Goal: Task Accomplishment & Management: Manage account settings

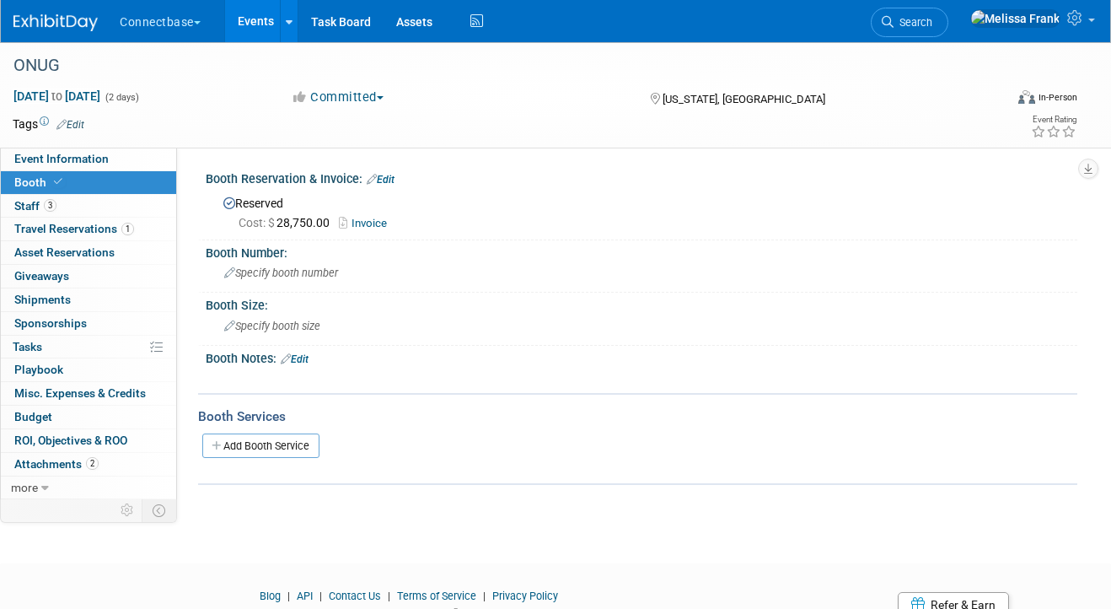
click at [268, 15] on link "Events" at bounding box center [256, 21] width 62 height 42
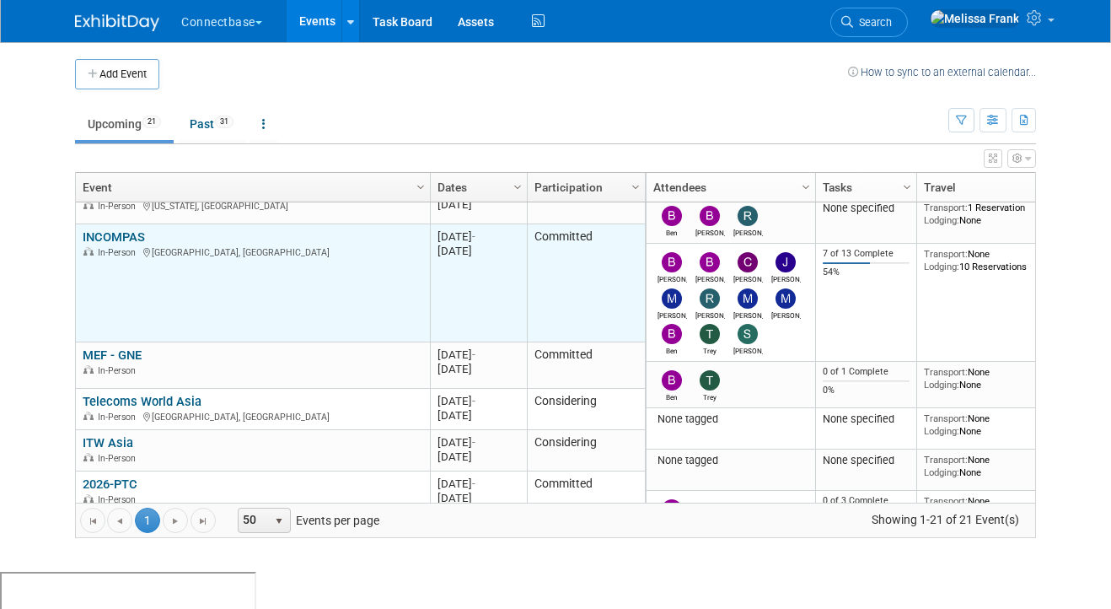
scroll to position [101, 0]
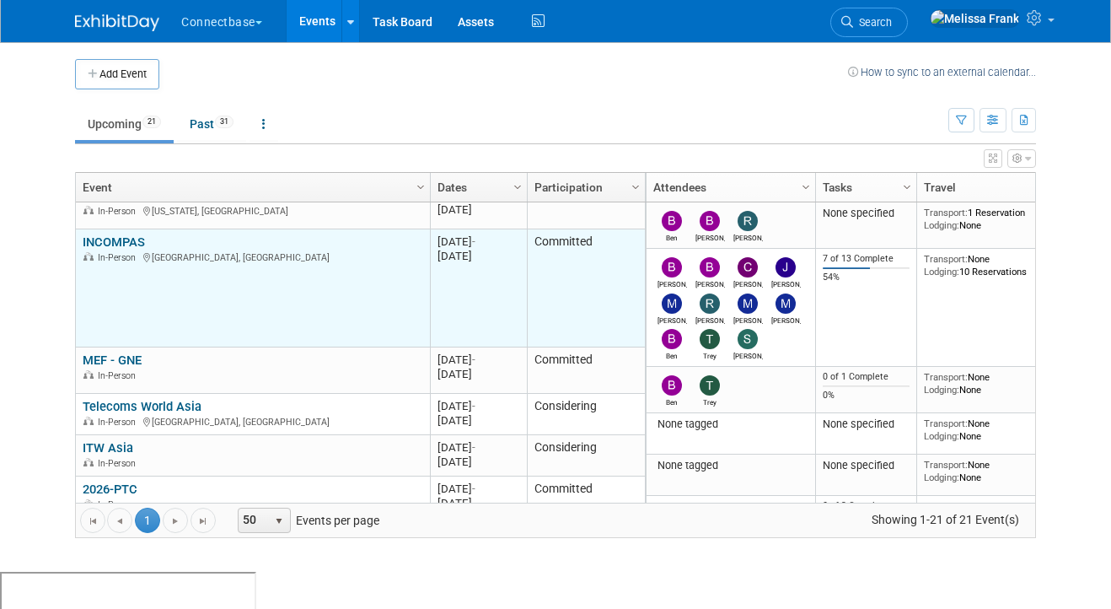
click at [100, 239] on link "INCOMPAS" at bounding box center [114, 241] width 62 height 15
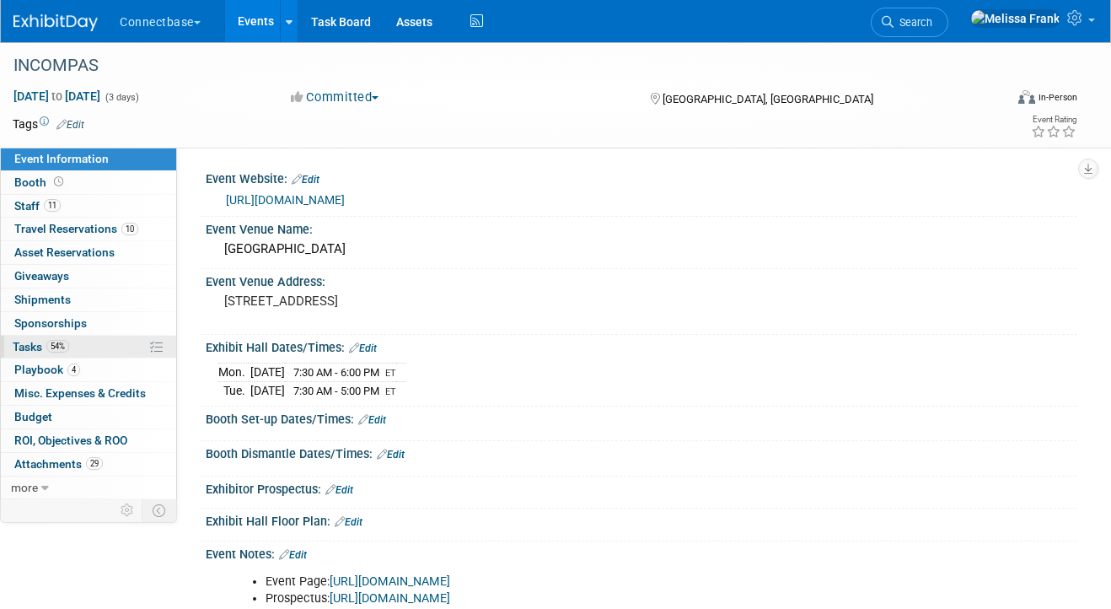
click at [51, 353] on link "54% Tasks 54%" at bounding box center [88, 347] width 175 height 23
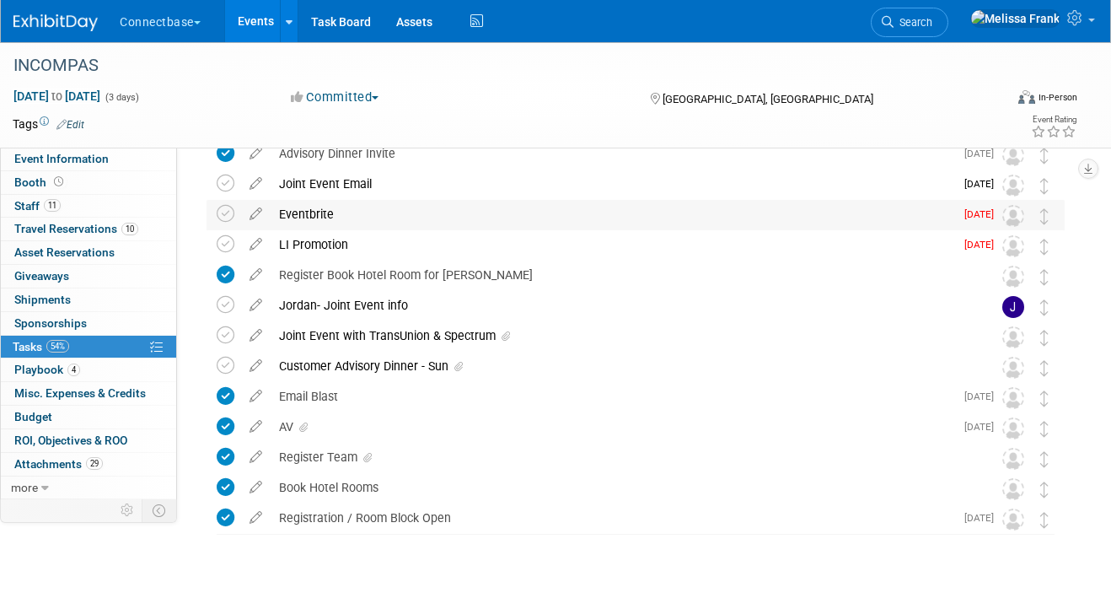
scroll to position [83, 0]
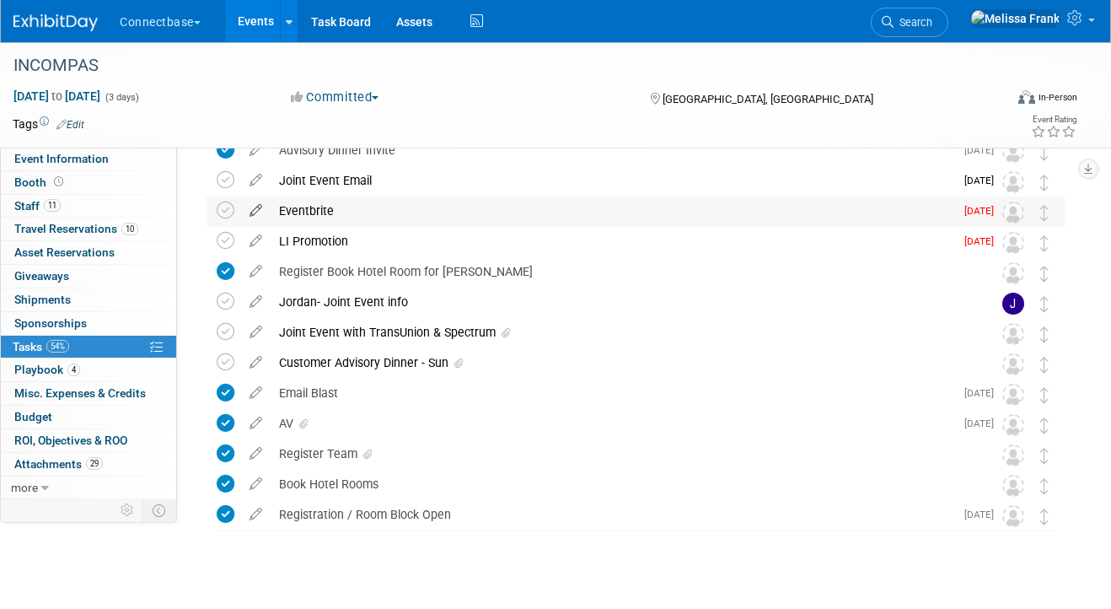
click at [255, 206] on icon at bounding box center [256, 206] width 30 height 21
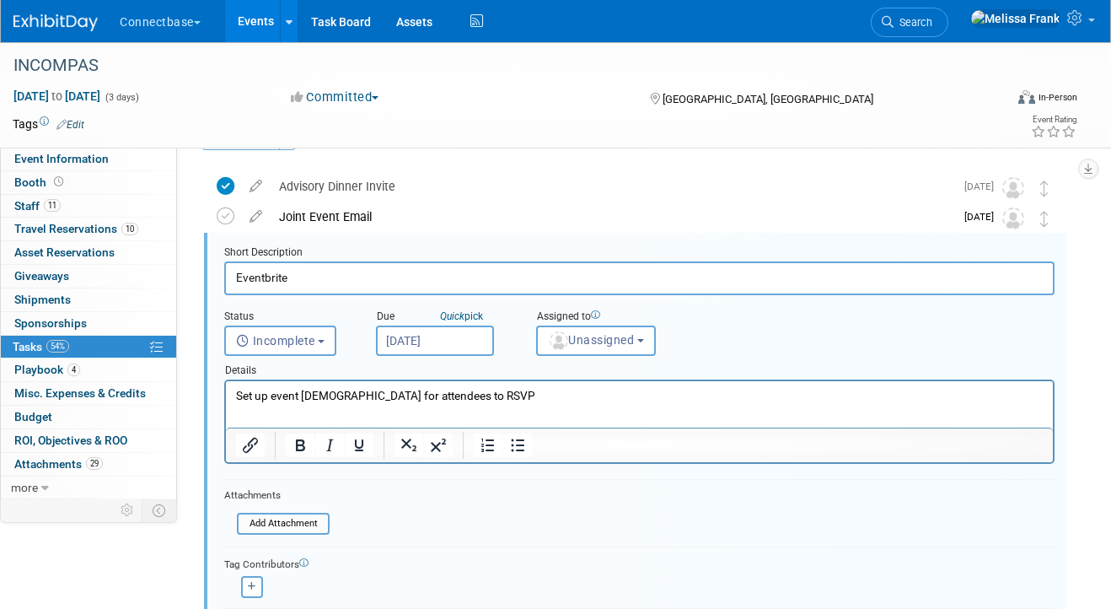
scroll to position [33, 0]
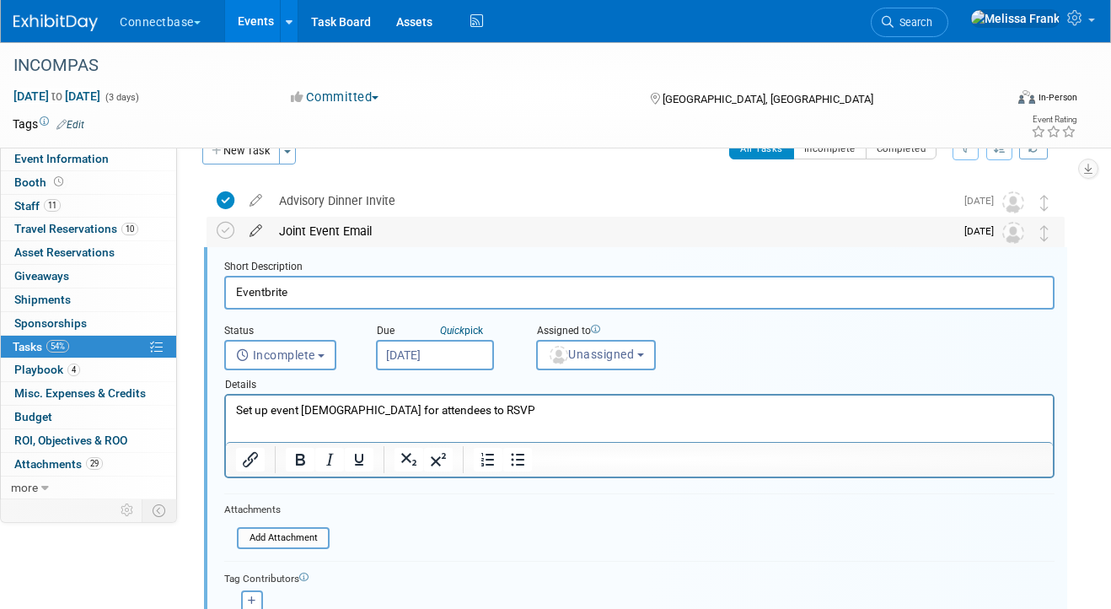
click at [259, 231] on icon at bounding box center [256, 227] width 30 height 21
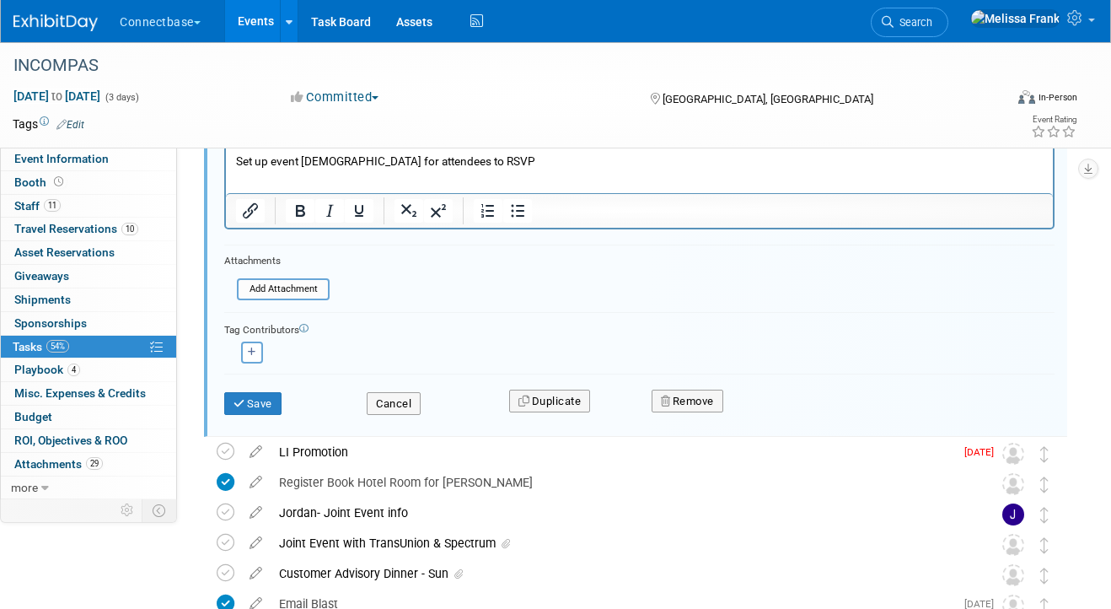
scroll to position [775, 0]
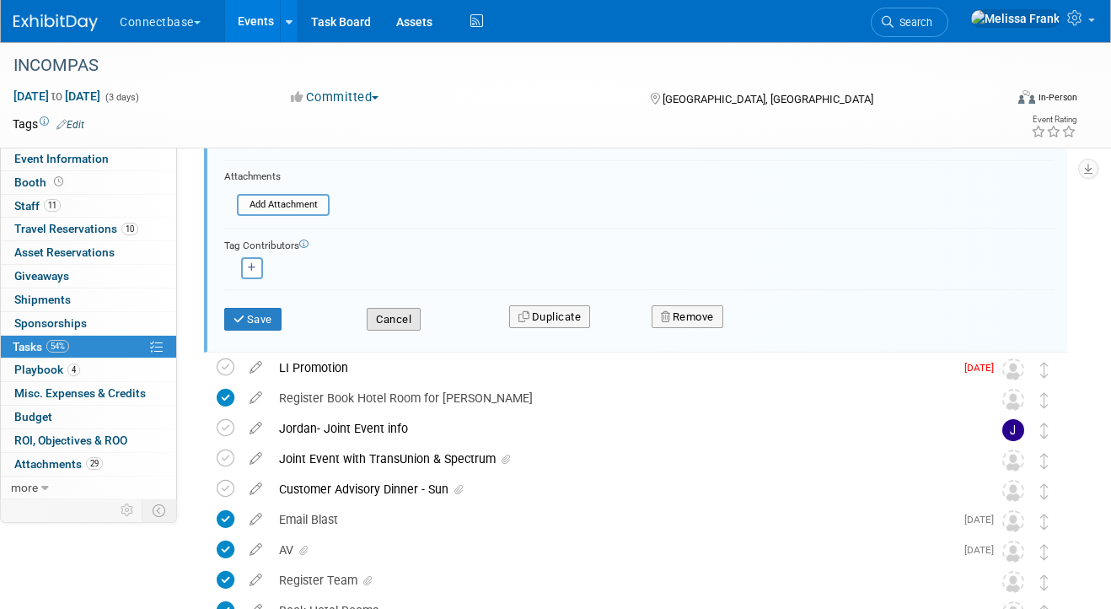
click at [401, 321] on button "Cancel" at bounding box center [394, 320] width 54 height 24
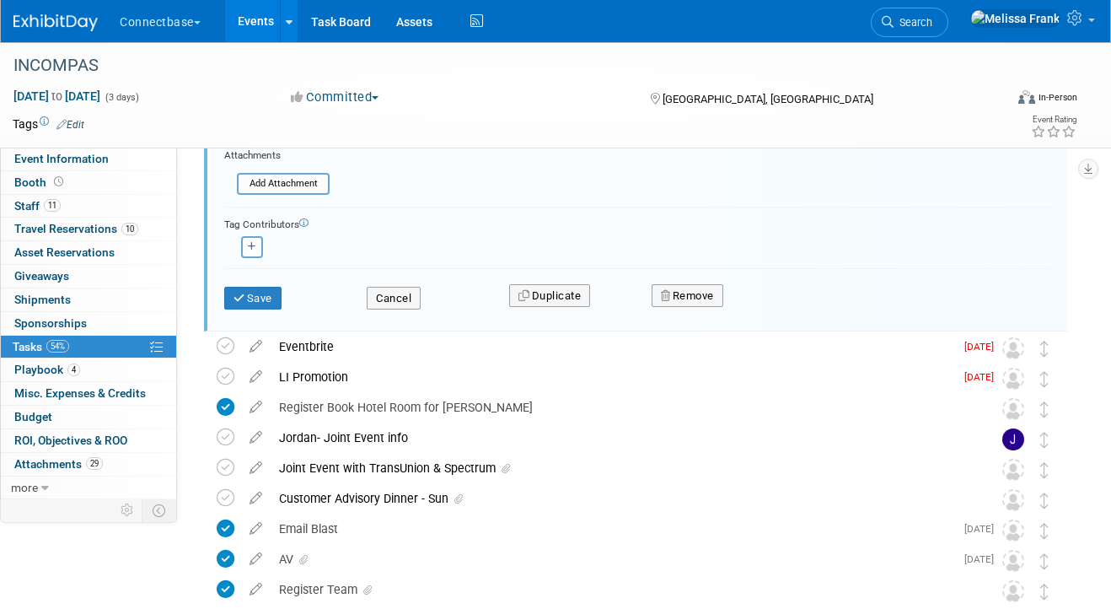
scroll to position [293, 0]
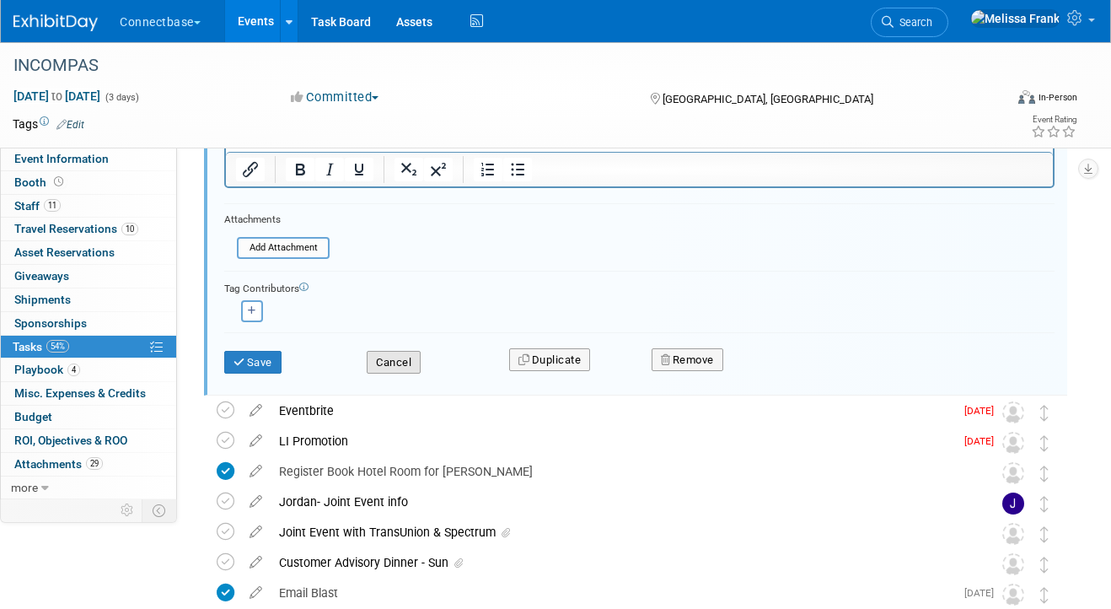
click at [383, 369] on button "Cancel" at bounding box center [394, 363] width 54 height 24
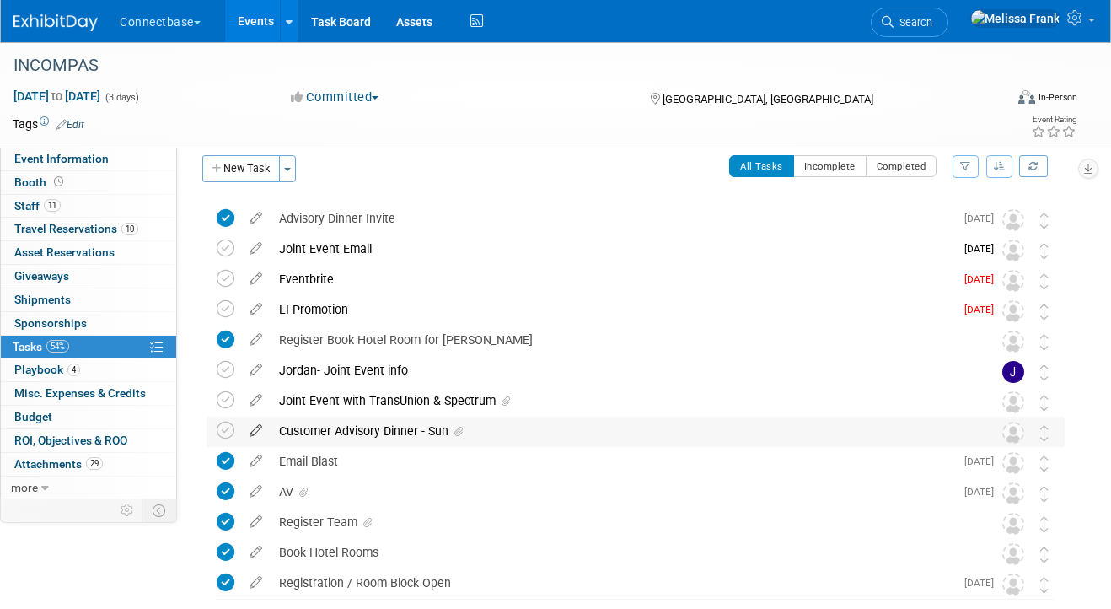
scroll to position [18, 0]
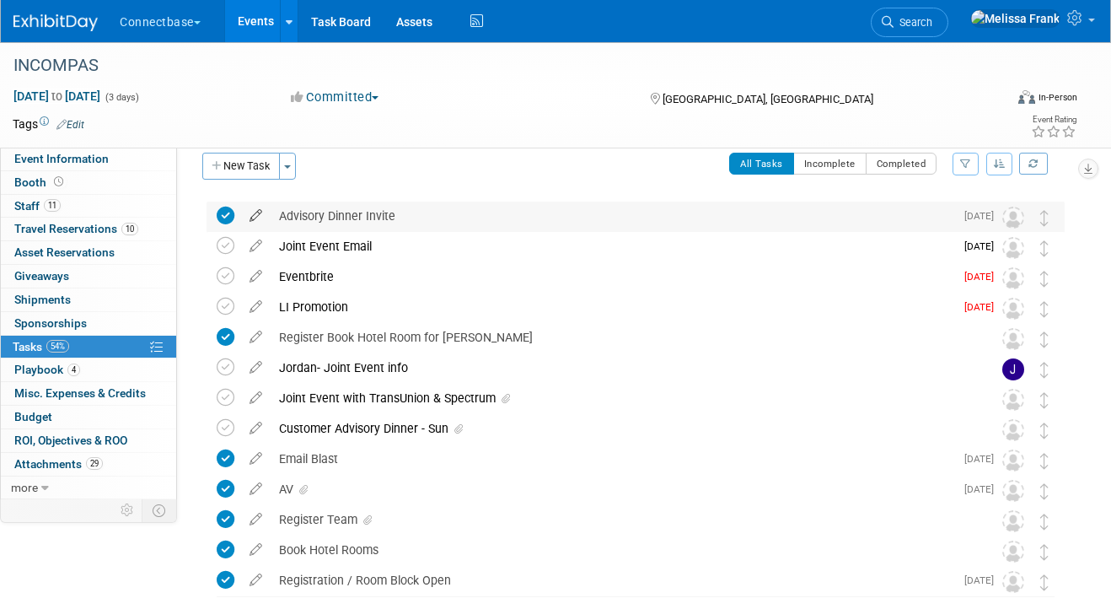
click at [250, 216] on icon at bounding box center [256, 212] width 30 height 21
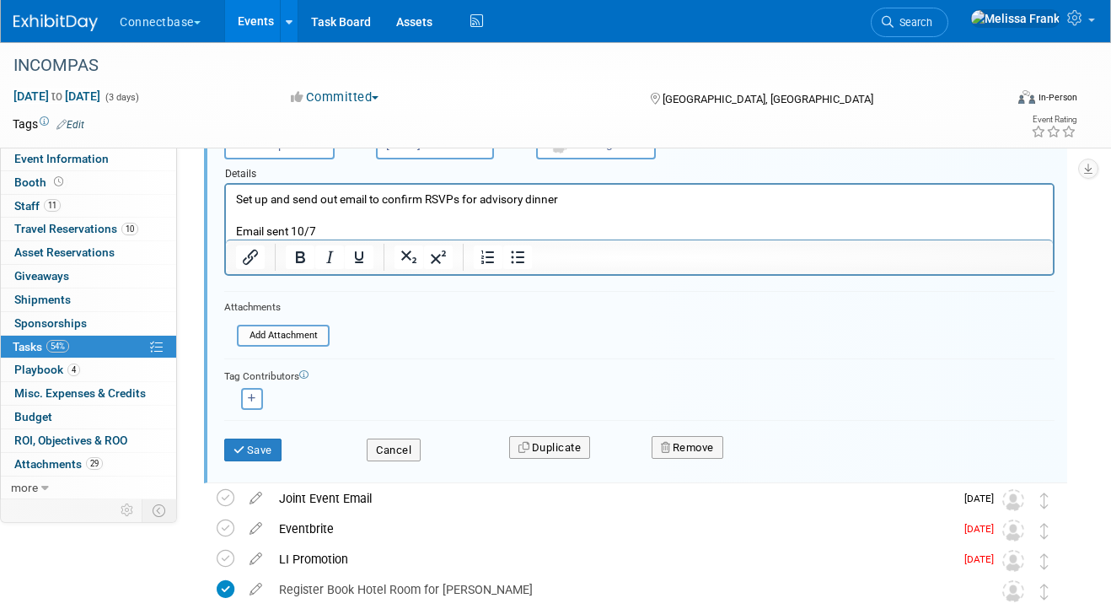
scroll to position [133, 0]
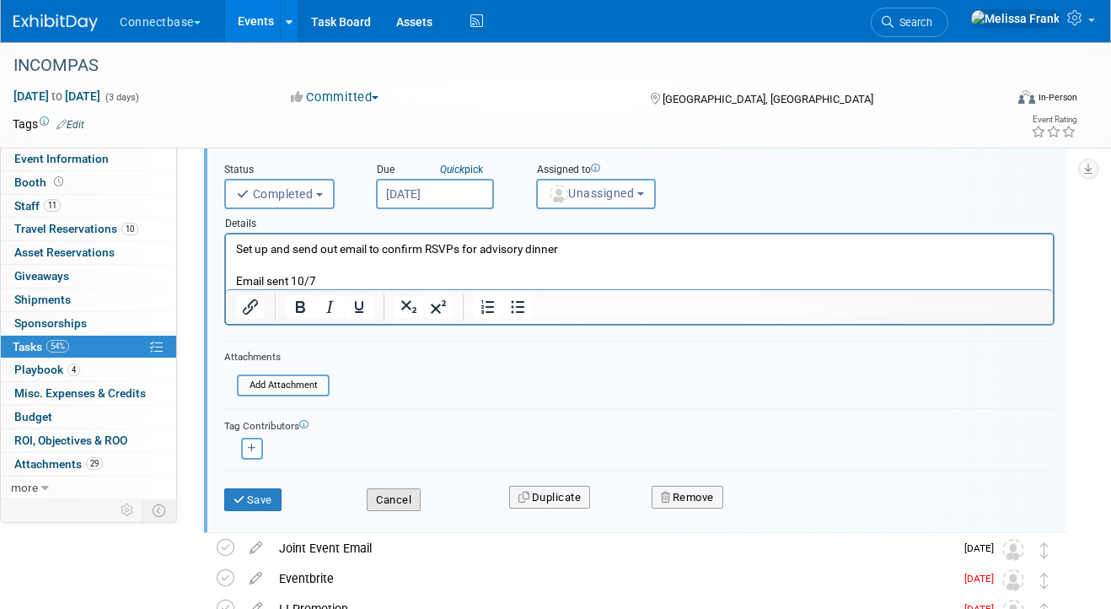
click at [391, 499] on button "Cancel" at bounding box center [394, 500] width 54 height 24
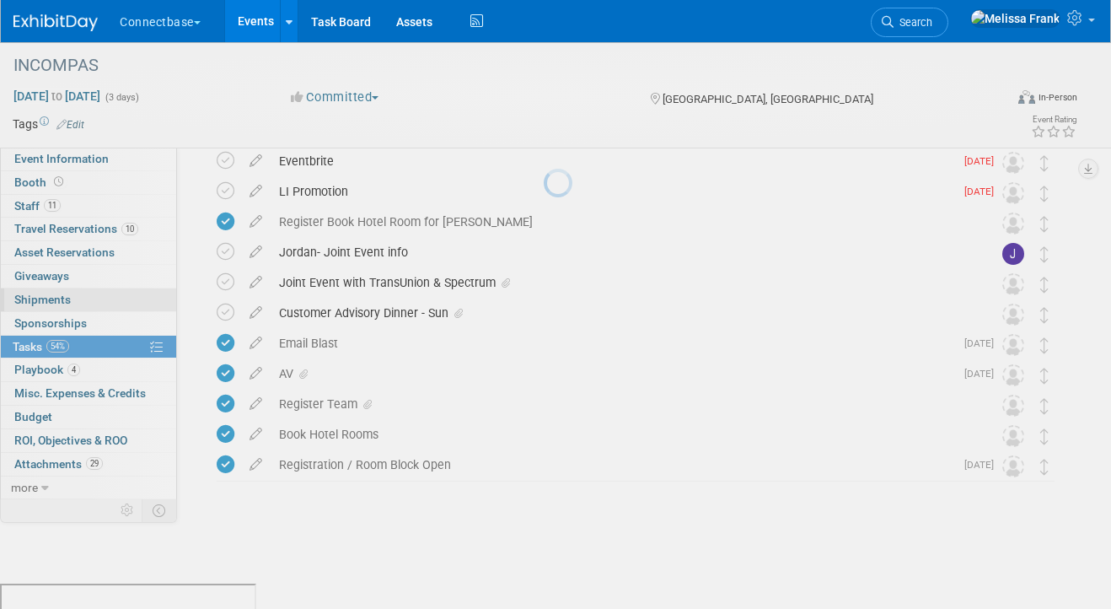
scroll to position [108, 0]
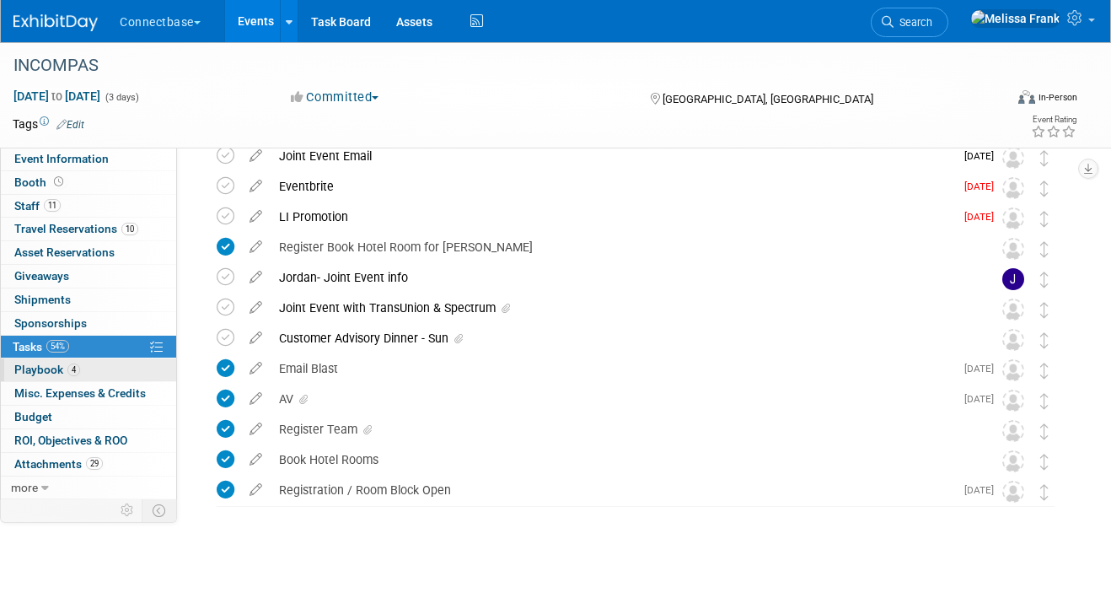
click at [81, 365] on link "4 Playbook 4" at bounding box center [88, 369] width 175 height 23
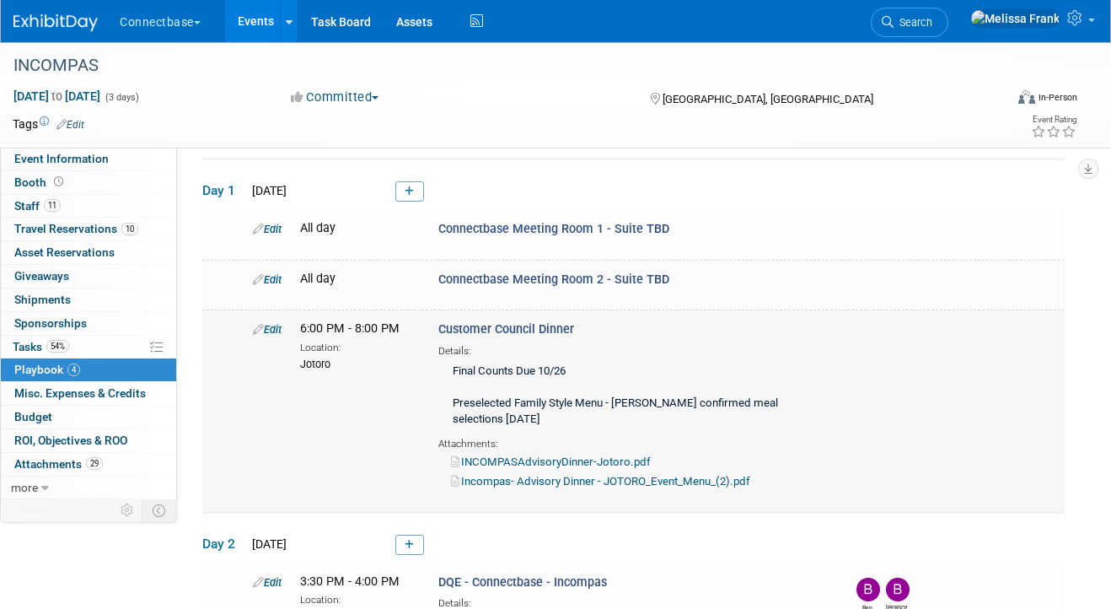
scroll to position [83, 0]
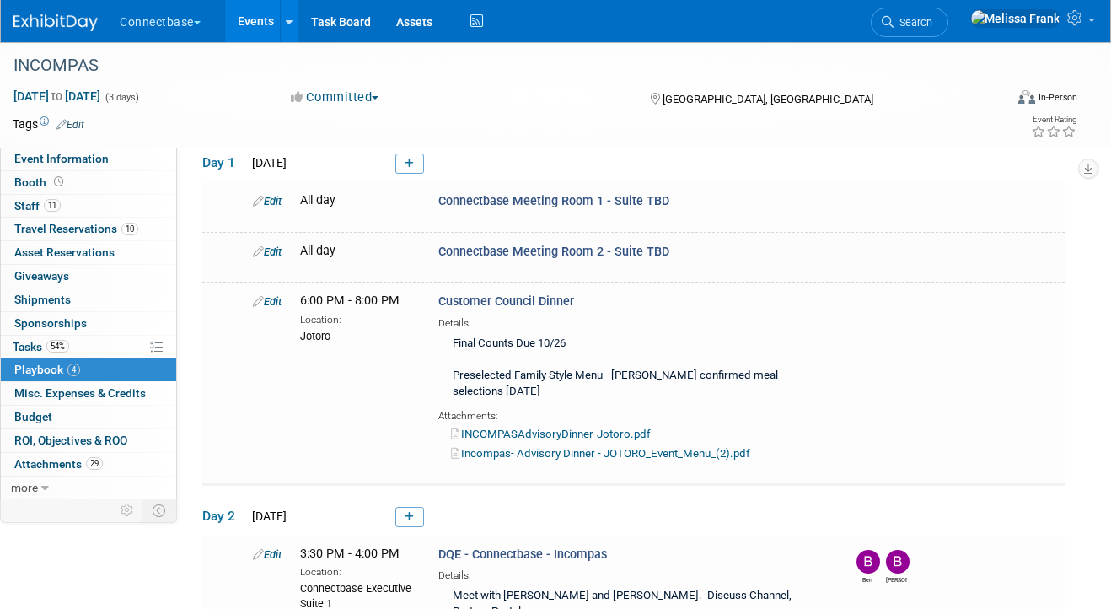
click at [258, 19] on link "Events" at bounding box center [256, 21] width 62 height 42
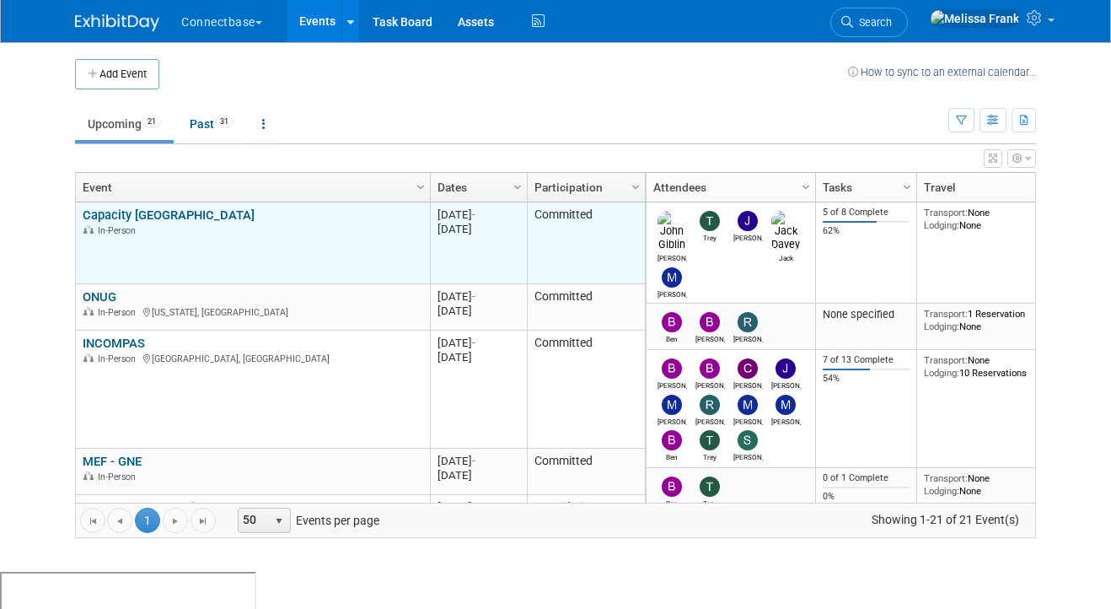
click at [126, 216] on link "Capacity [GEOGRAPHIC_DATA]" at bounding box center [169, 214] width 172 height 15
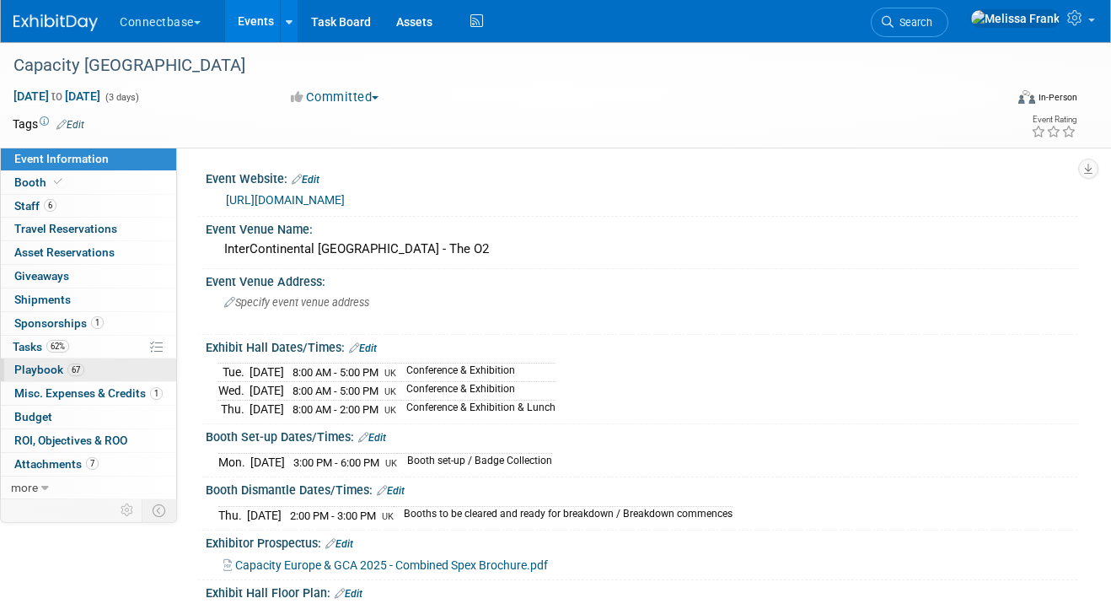
click at [80, 366] on span "67" at bounding box center [75, 369] width 17 height 13
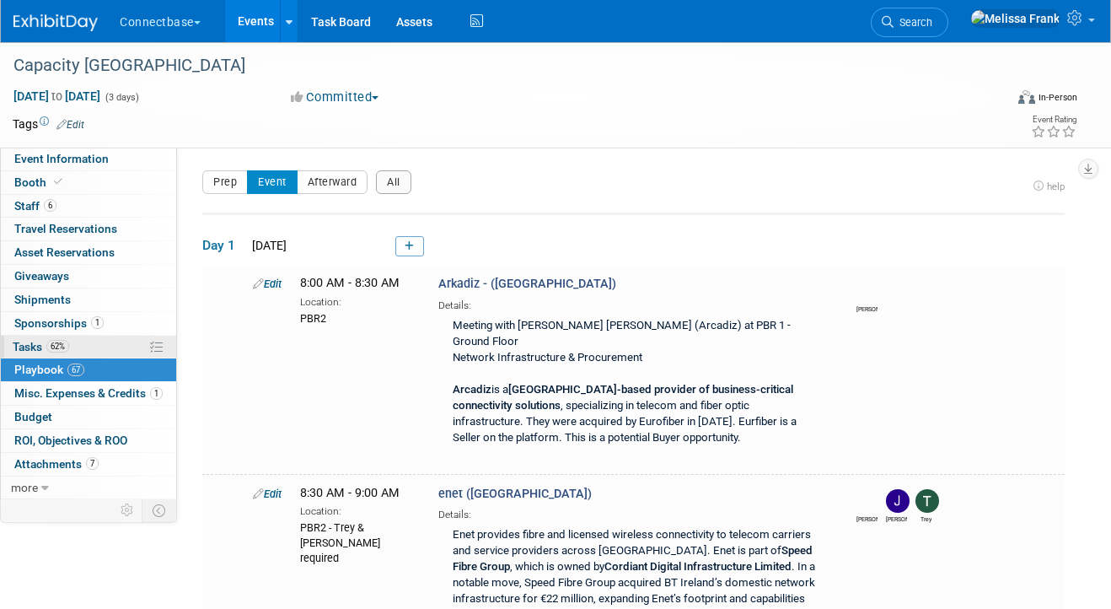
click at [78, 346] on link "62% Tasks 62%" at bounding box center [88, 347] width 175 height 23
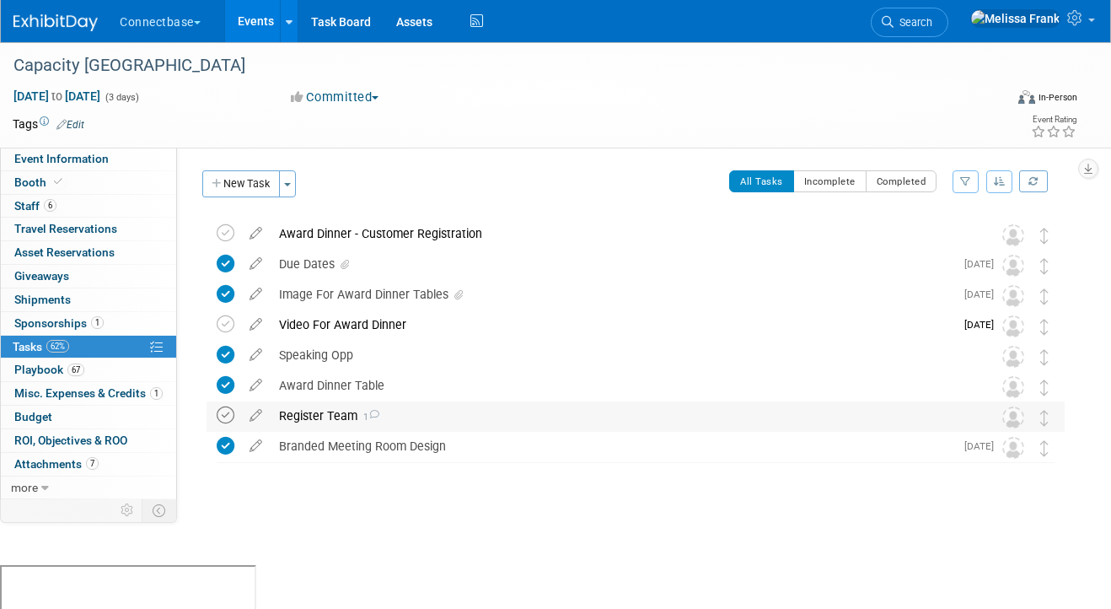
click at [228, 413] on icon at bounding box center [226, 415] width 18 height 18
click at [254, 11] on link "Events" at bounding box center [256, 21] width 62 height 42
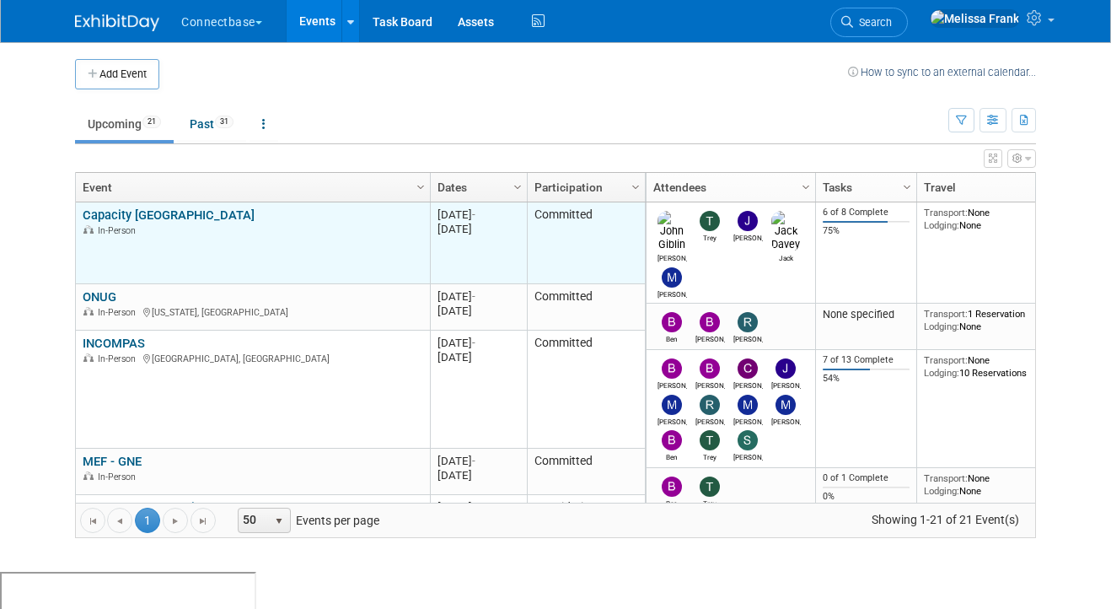
click at [142, 208] on link "Capacity [GEOGRAPHIC_DATA]" at bounding box center [169, 214] width 172 height 15
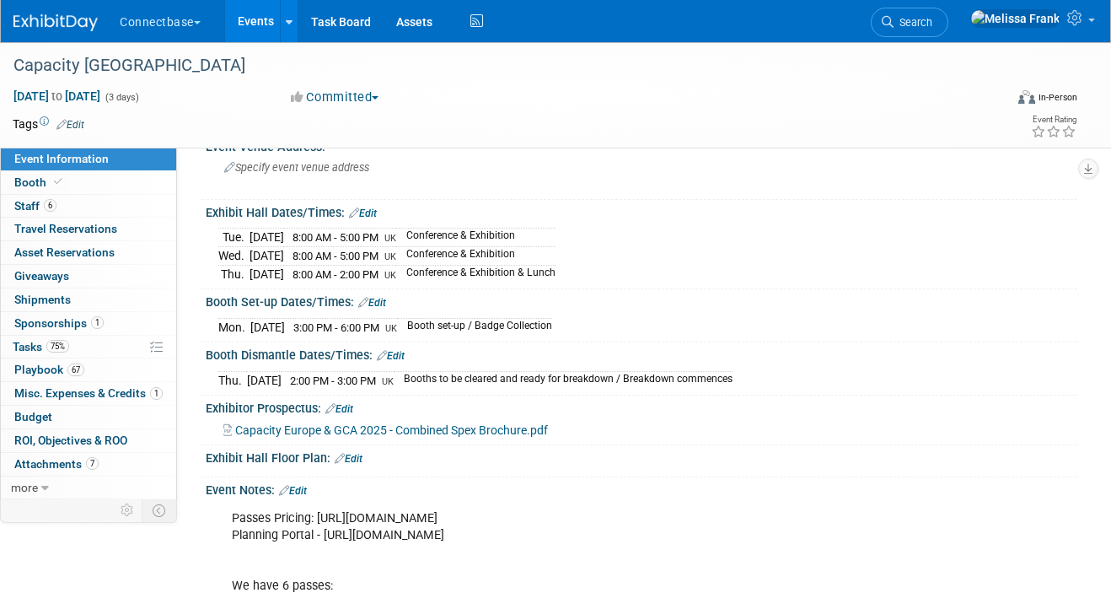
scroll to position [129, 0]
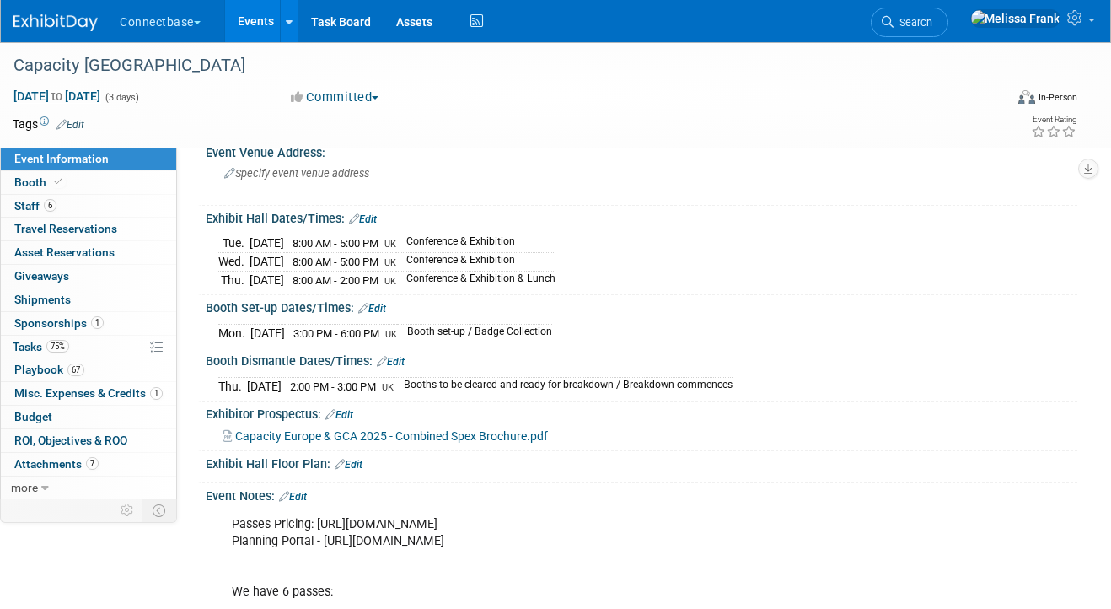
click at [264, 22] on link "Events" at bounding box center [256, 21] width 62 height 42
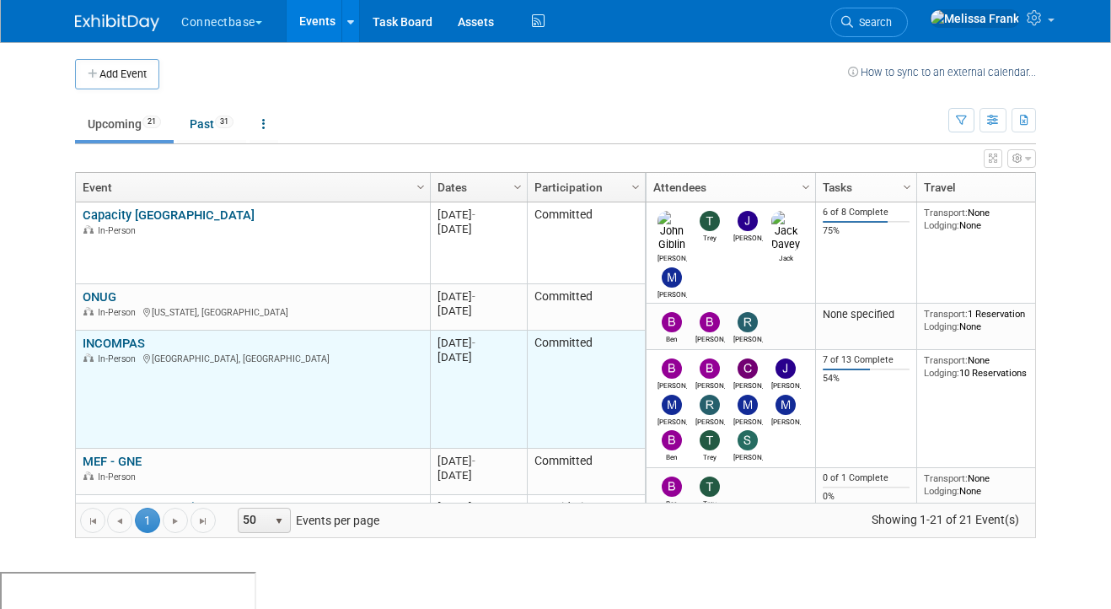
click at [121, 341] on link "INCOMPAS" at bounding box center [114, 343] width 62 height 15
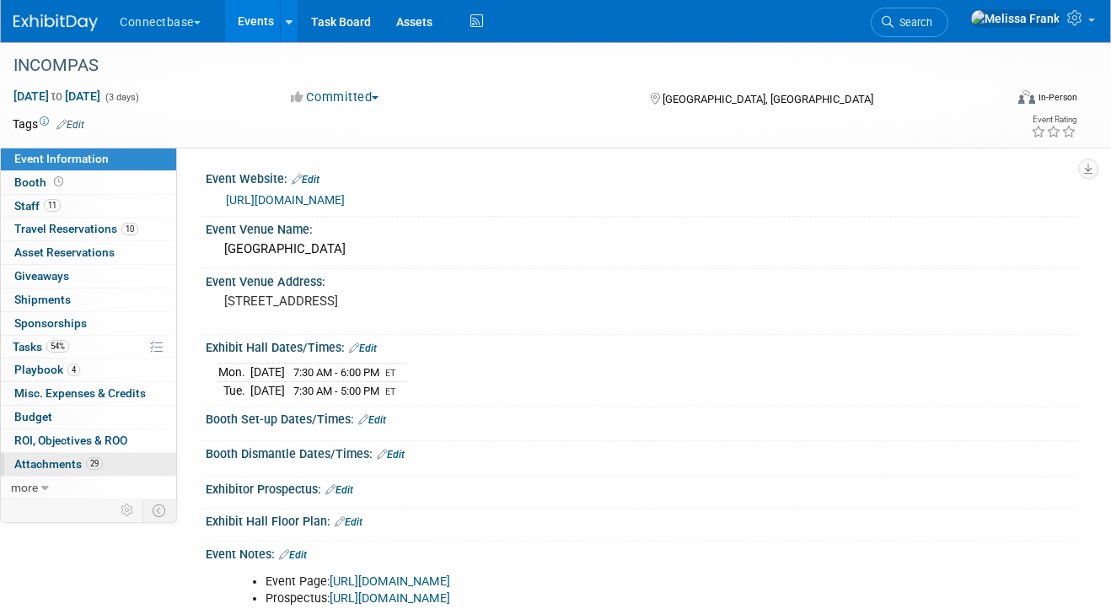
click at [74, 459] on span "Attachments 29" at bounding box center [58, 463] width 89 height 13
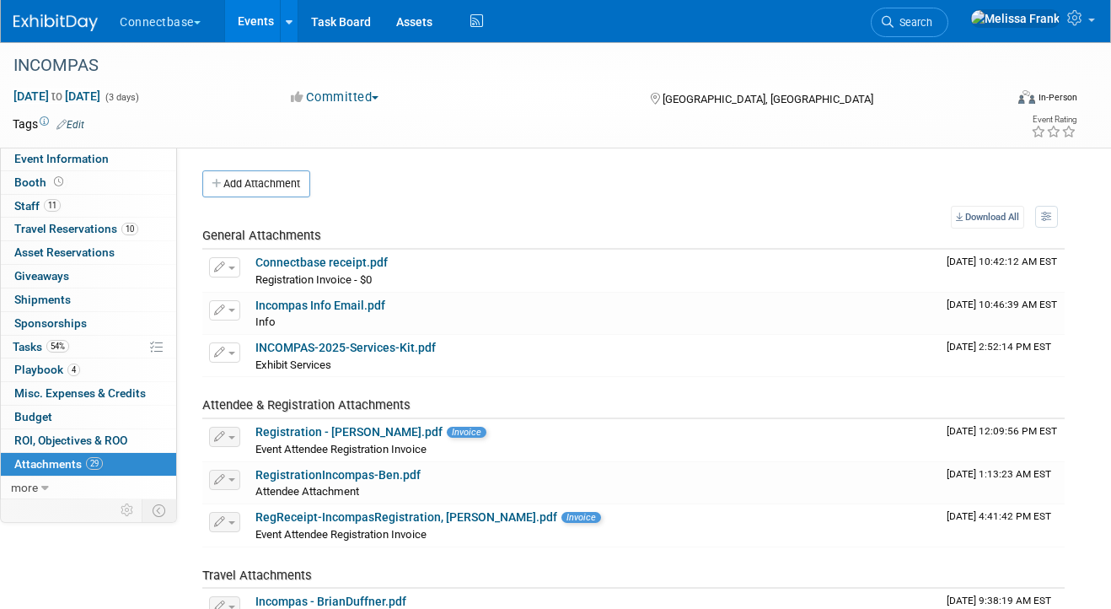
click at [261, 19] on link "Events" at bounding box center [256, 21] width 62 height 42
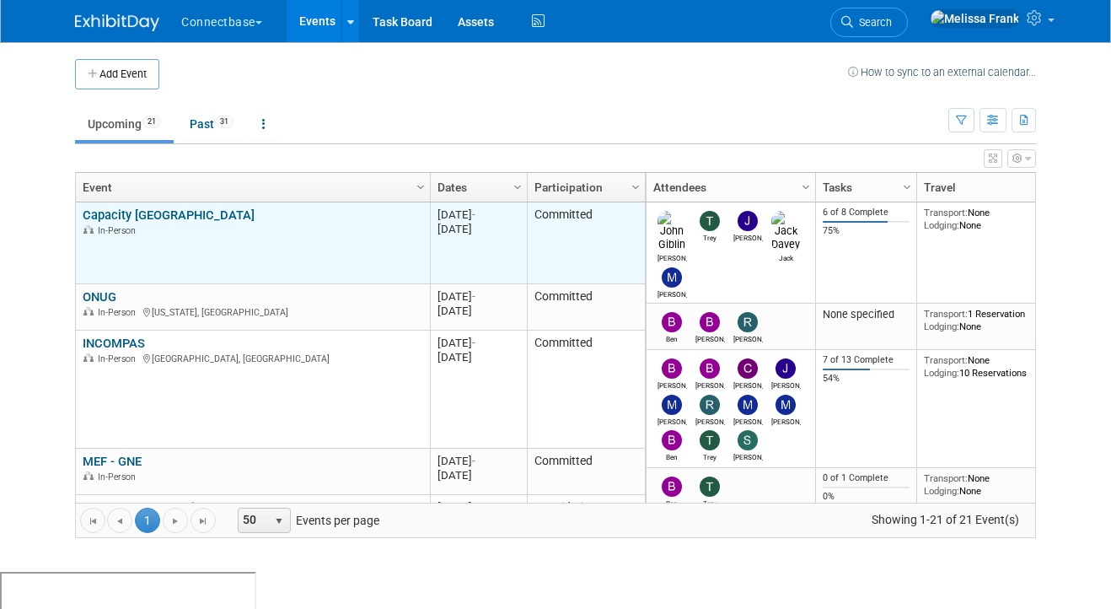
click at [99, 216] on link "Capacity [GEOGRAPHIC_DATA]" at bounding box center [169, 214] width 172 height 15
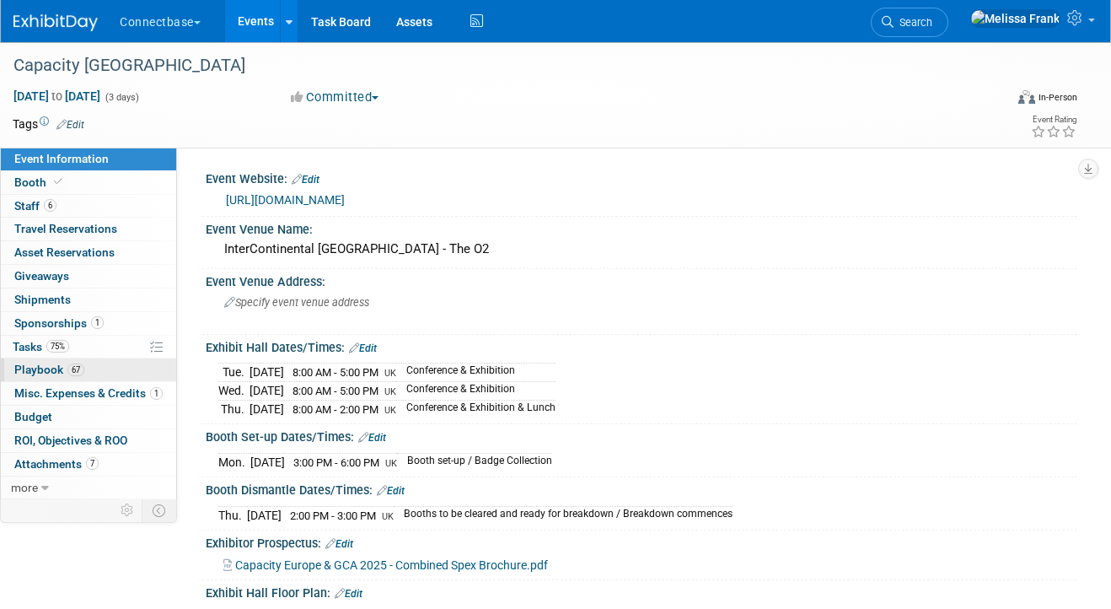
click at [73, 363] on span "67" at bounding box center [75, 369] width 17 height 13
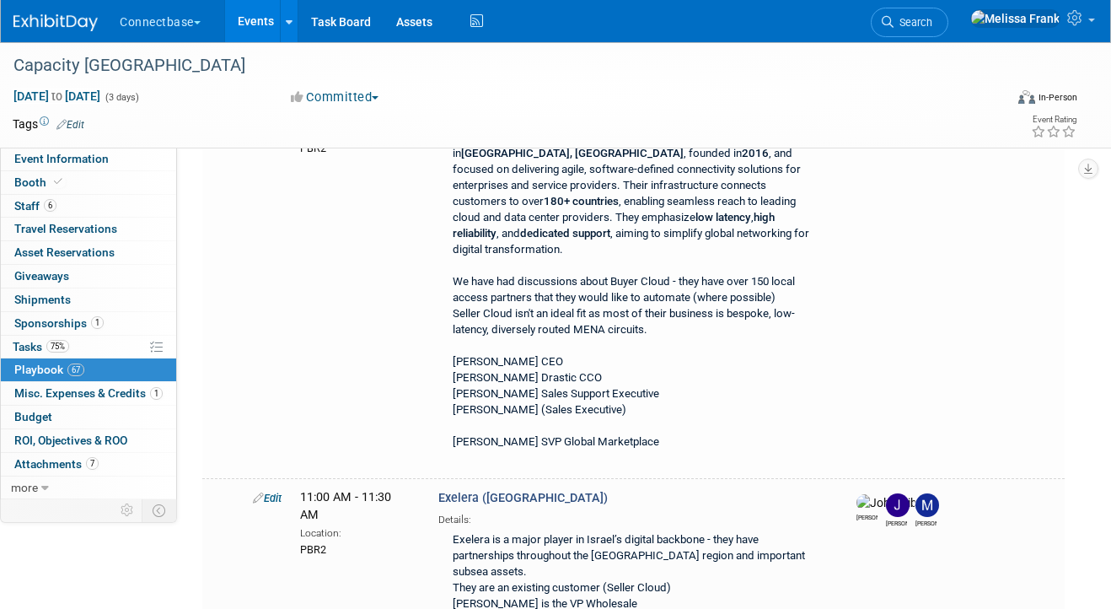
scroll to position [10728, 0]
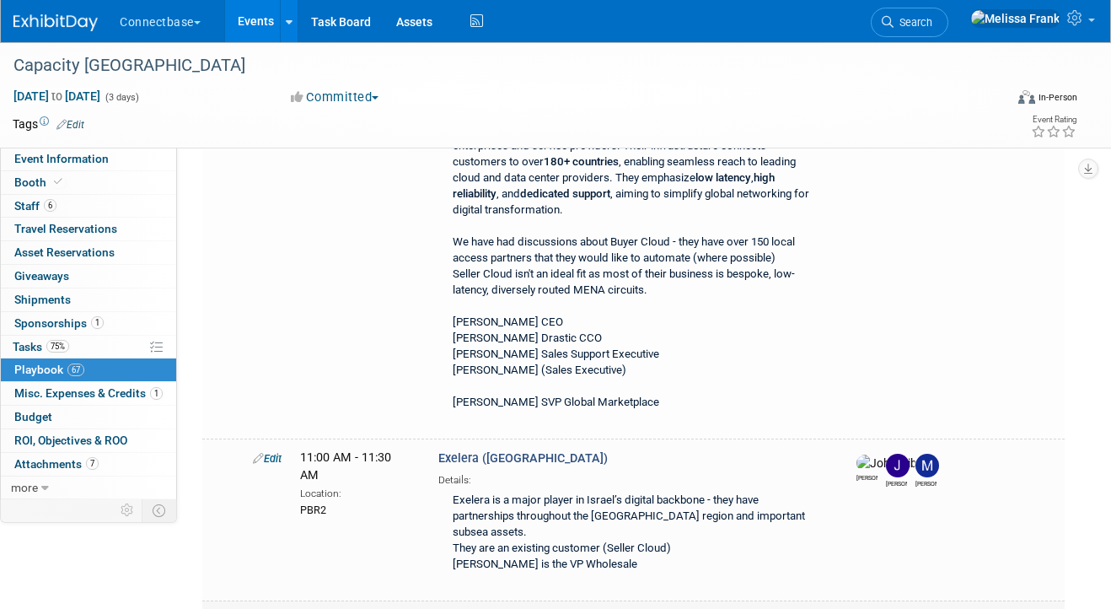
drag, startPoint x: 534, startPoint y: 267, endPoint x: 436, endPoint y: 248, distance: 99.7
click at [253, 30] on link "Events" at bounding box center [256, 21] width 62 height 42
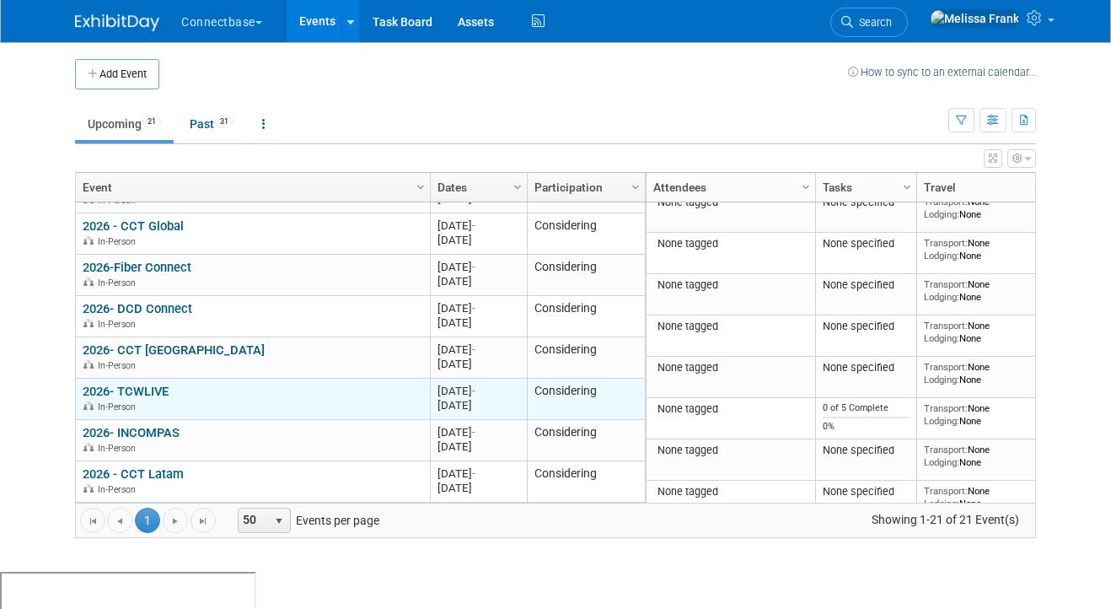
click at [137, 390] on link "2026- TCWLIVE" at bounding box center [126, 391] width 86 height 15
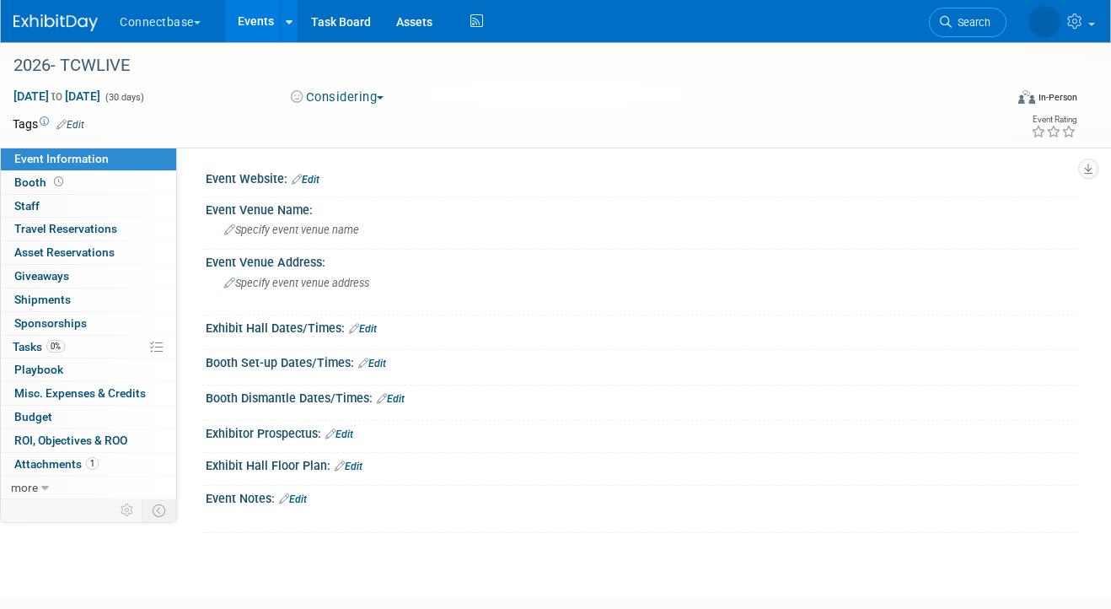
click at [272, 12] on link "Events" at bounding box center [256, 21] width 62 height 42
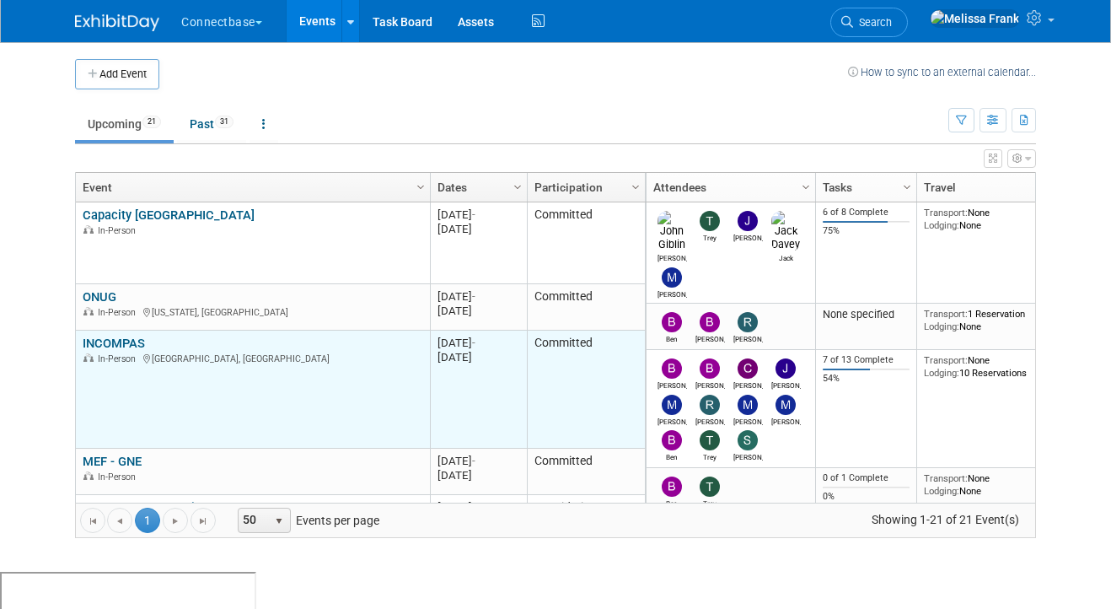
scroll to position [8, 0]
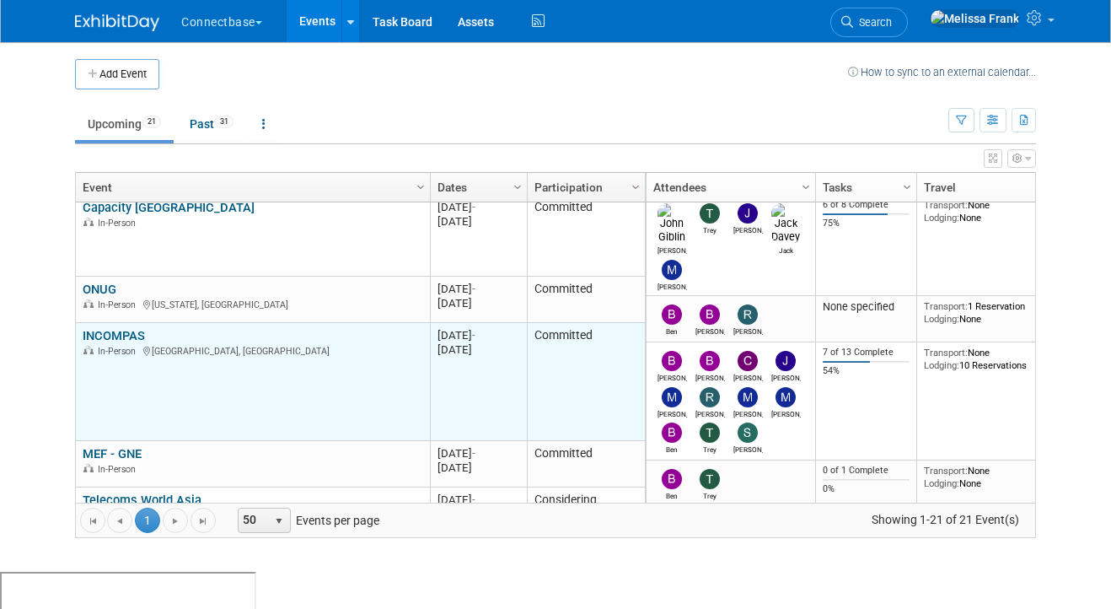
click at [126, 335] on link "INCOMPAS" at bounding box center [114, 335] width 62 height 15
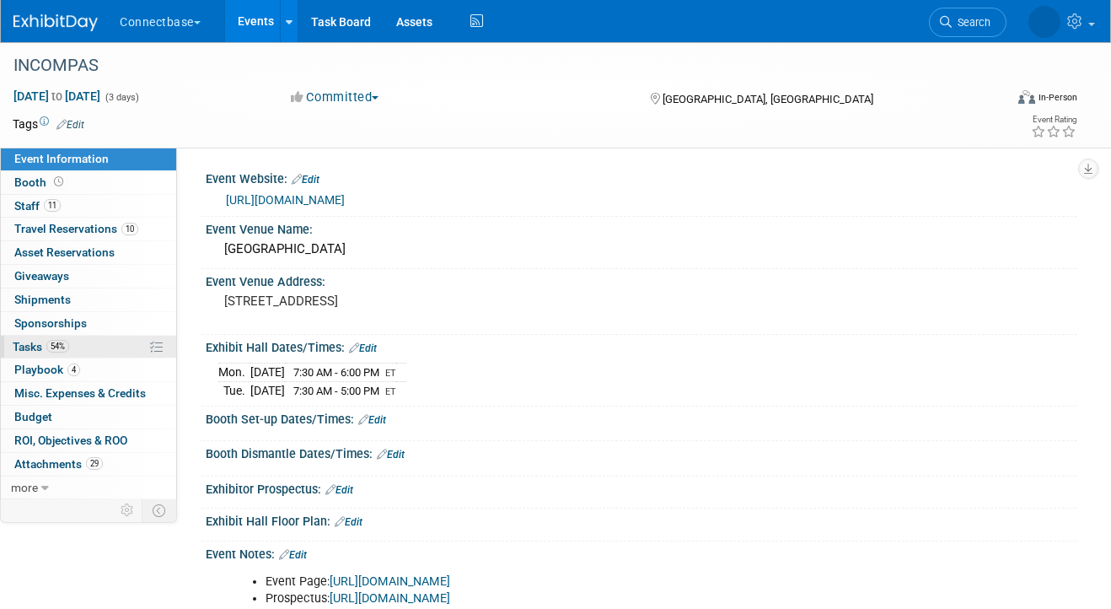
click at [56, 346] on span "54%" at bounding box center [57, 346] width 23 height 13
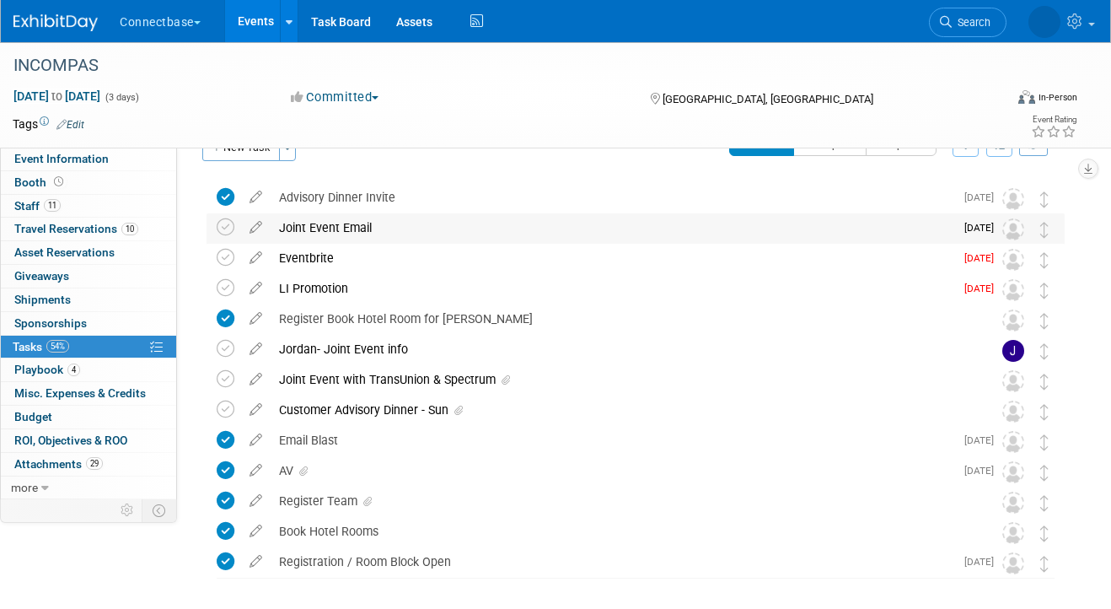
scroll to position [38, 0]
click at [82, 366] on link "4 Playbook 4" at bounding box center [88, 369] width 175 height 23
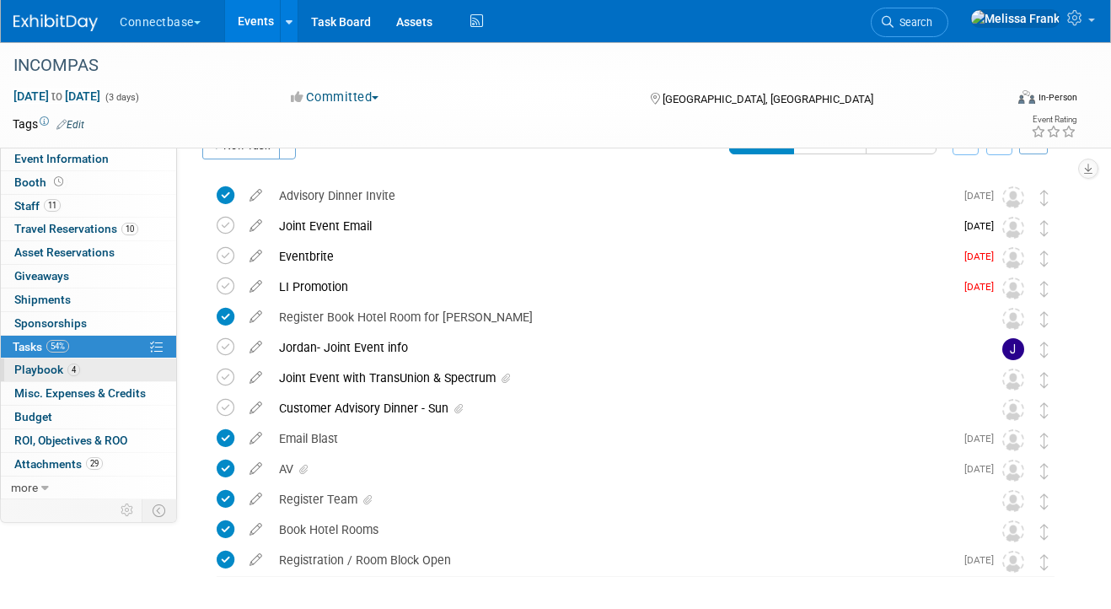
scroll to position [0, 0]
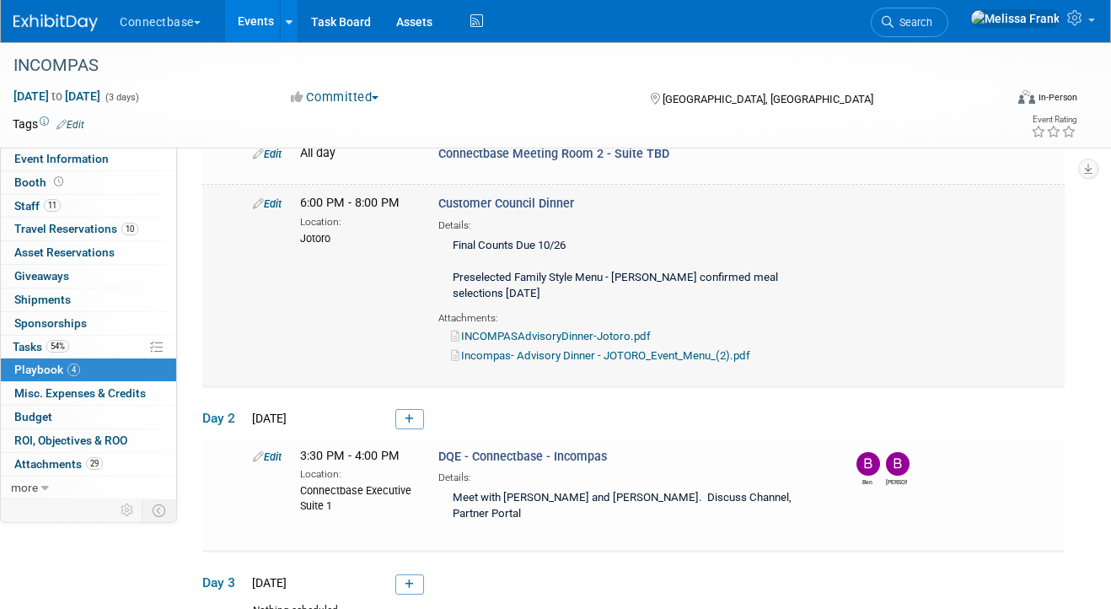
click at [267, 203] on link "Edit" at bounding box center [267, 203] width 29 height 13
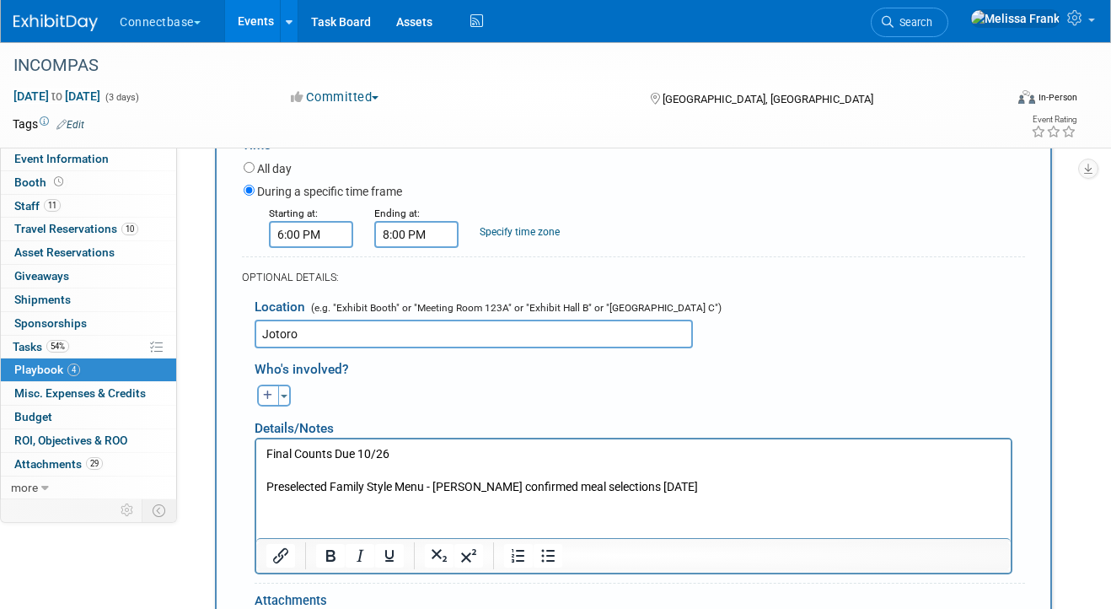
scroll to position [471, 0]
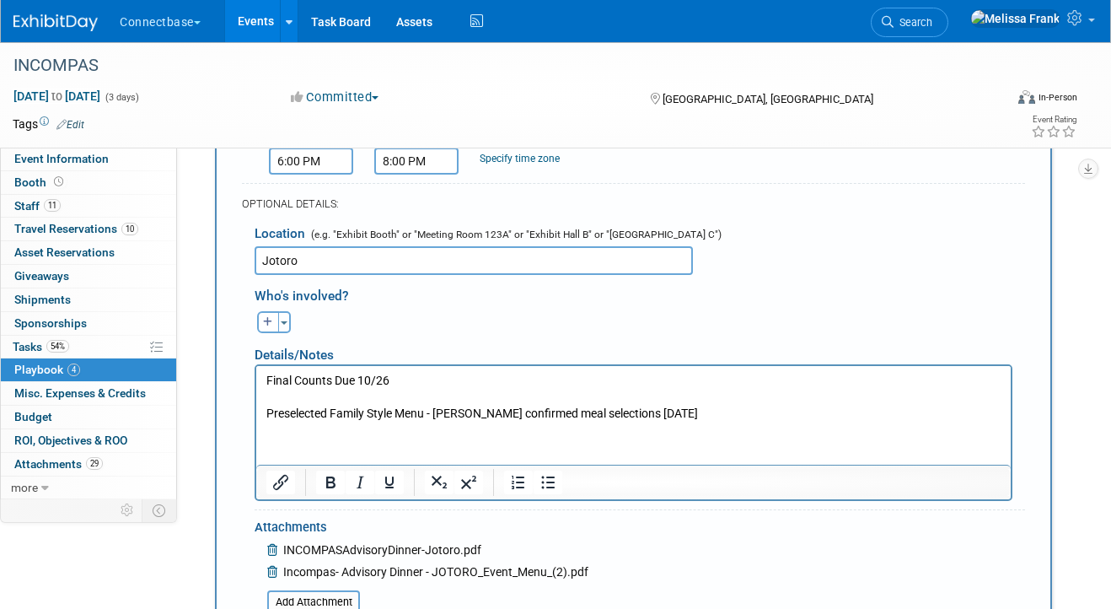
click at [735, 416] on p "Final Counts Due 10/26 Preselected Family Style Menu - [PERSON_NAME] confirmed …" at bounding box center [633, 398] width 735 height 50
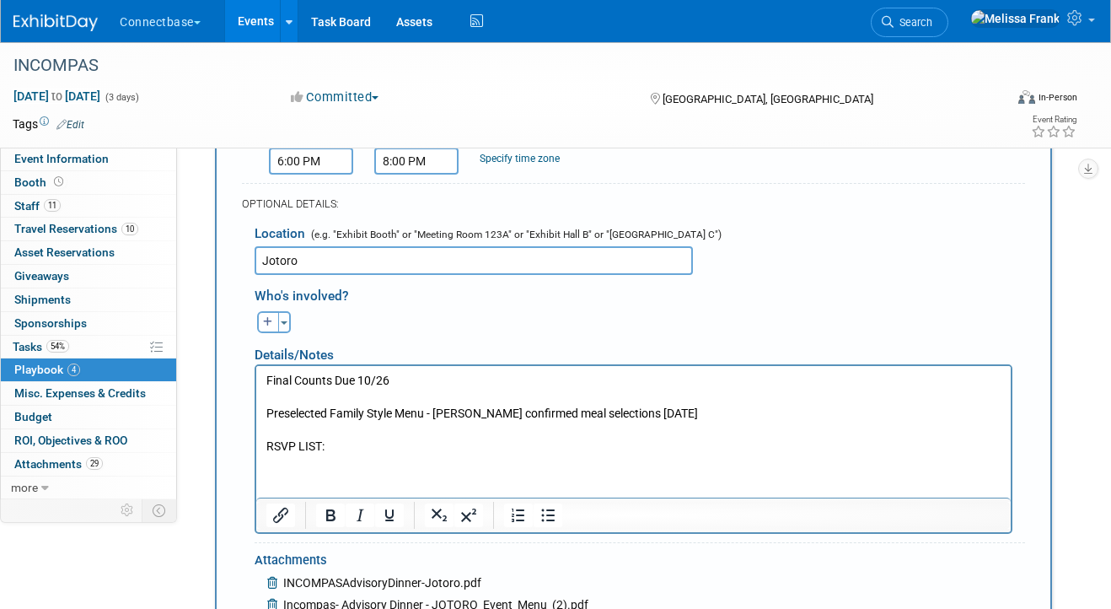
scroll to position [533, 0]
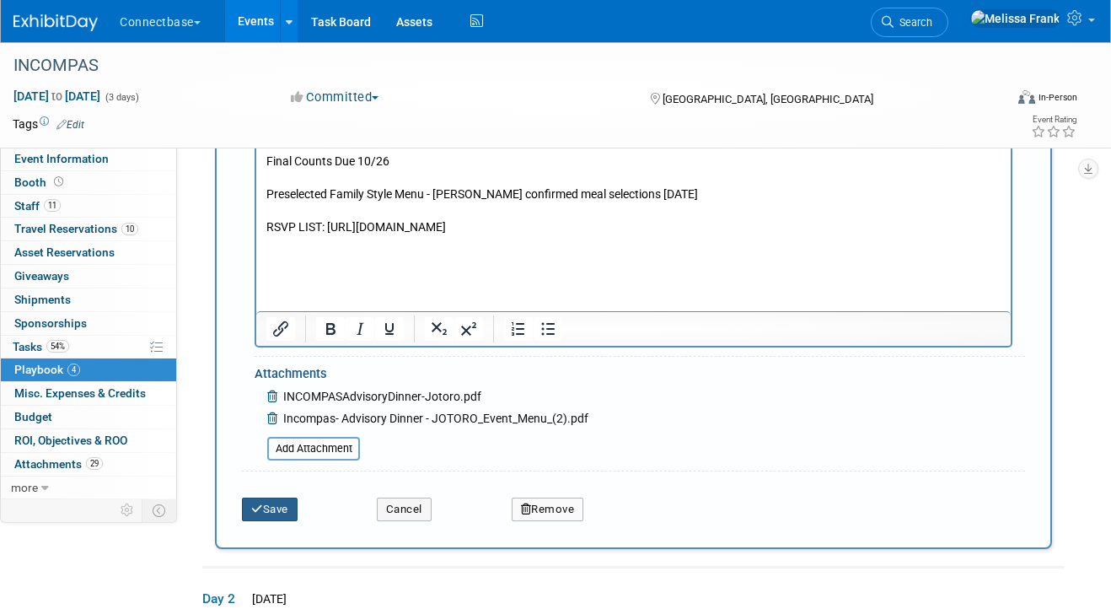
click at [279, 509] on button "Save" at bounding box center [270, 510] width 56 height 24
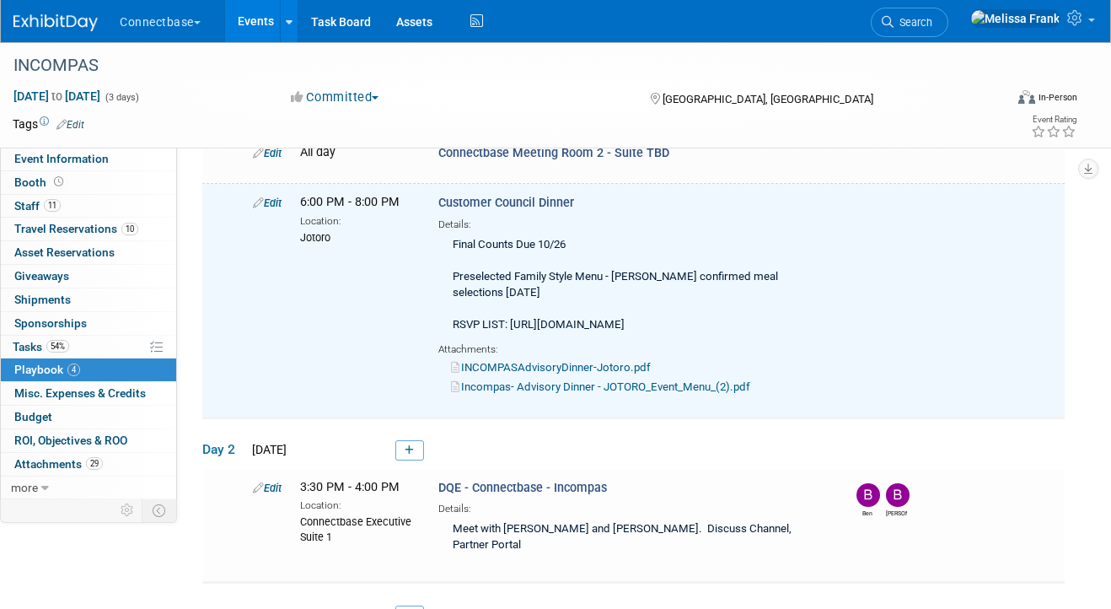
scroll to position [180, 0]
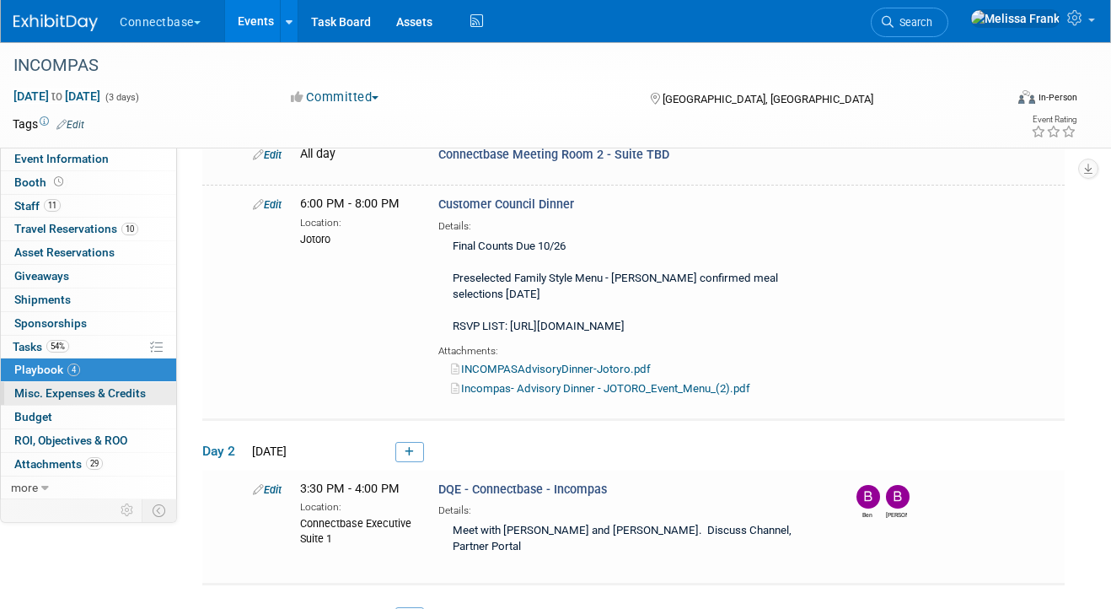
click at [82, 383] on link "0 Misc. Expenses & Credits 0" at bounding box center [88, 393] width 175 height 23
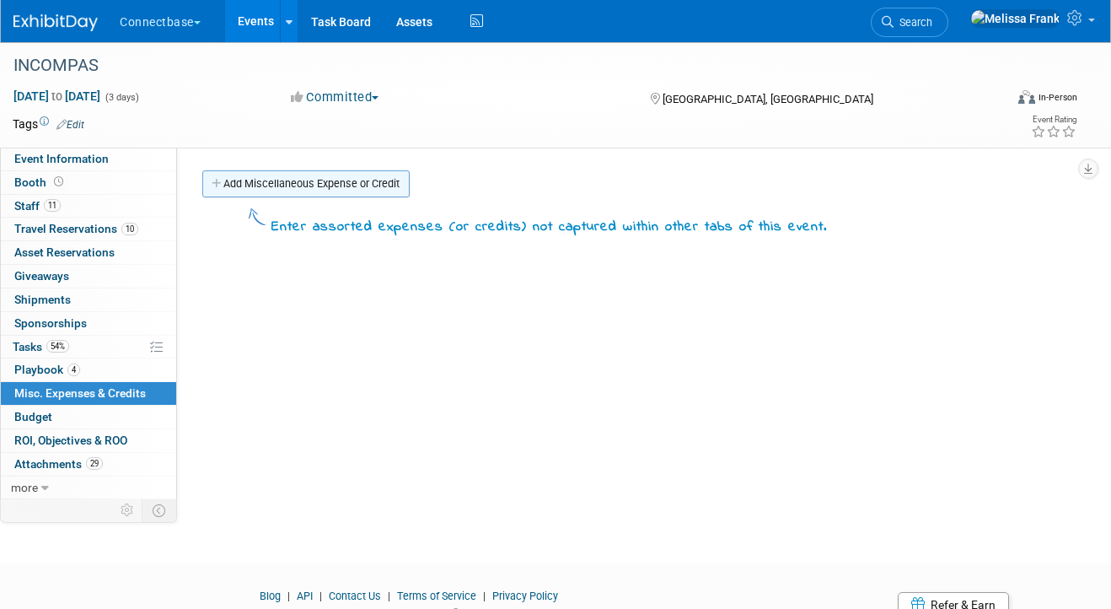
click at [285, 178] on link "Add Miscellaneous Expense or Credit" at bounding box center [305, 183] width 207 height 27
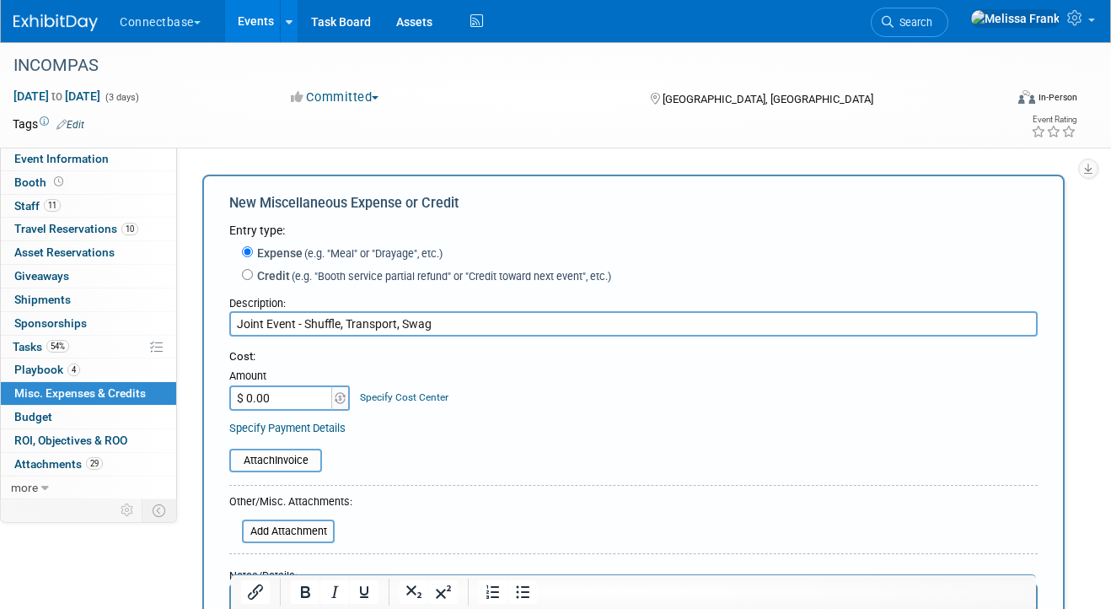
type input "Joint Event - Shuffle, Transport, Swag"
click at [257, 464] on input "file" at bounding box center [220, 460] width 201 height 20
click at [280, 532] on input "file" at bounding box center [232, 531] width 201 height 20
click at [300, 556] on input "file" at bounding box center [232, 556] width 201 height 20
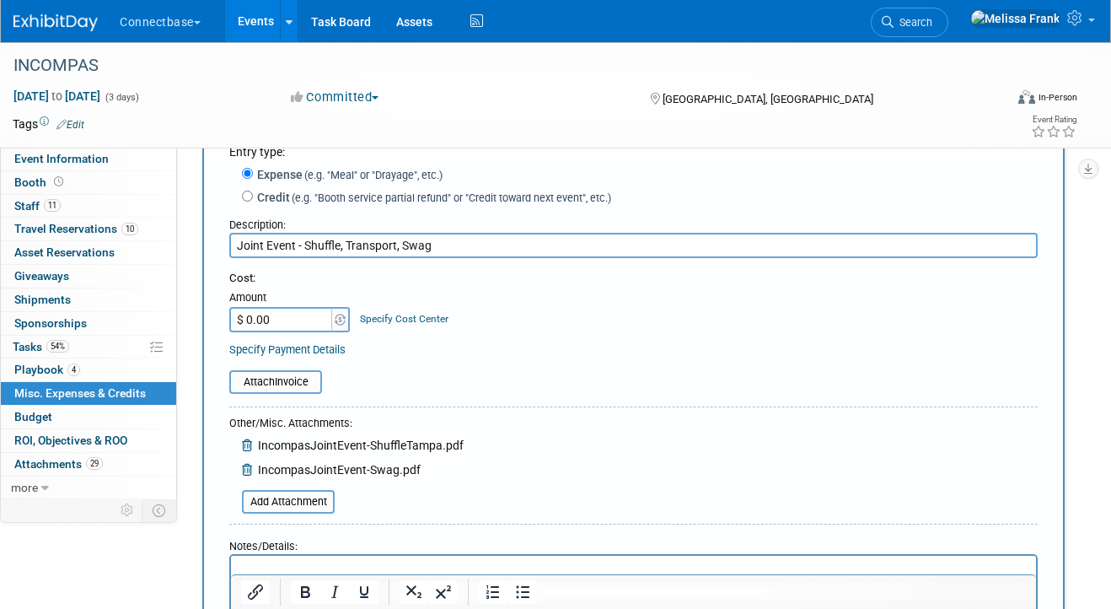
scroll to position [103, 0]
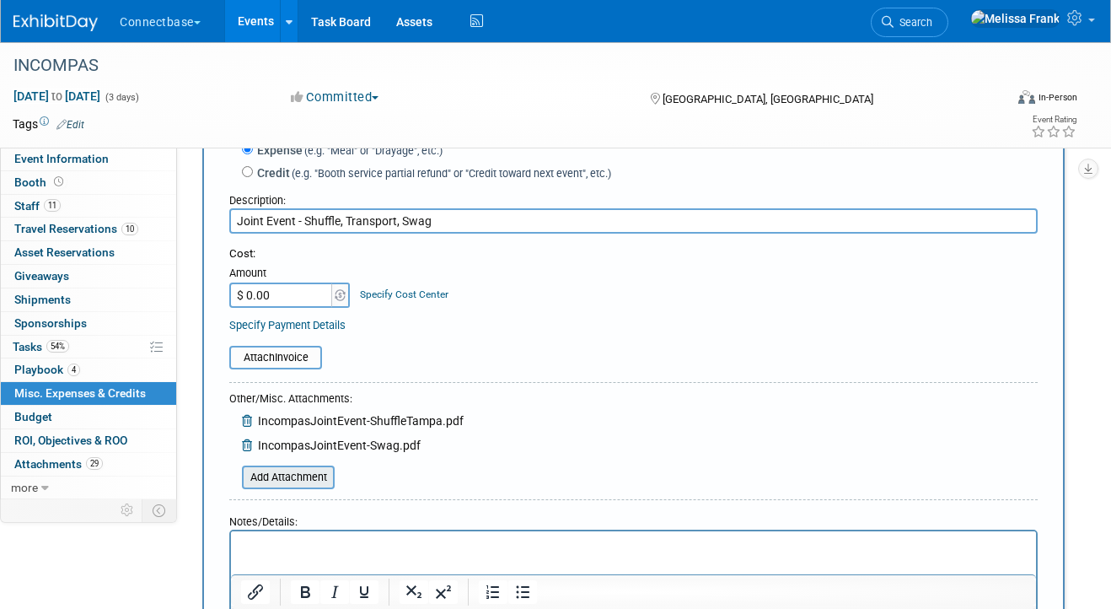
click at [298, 483] on input "file" at bounding box center [232, 477] width 201 height 20
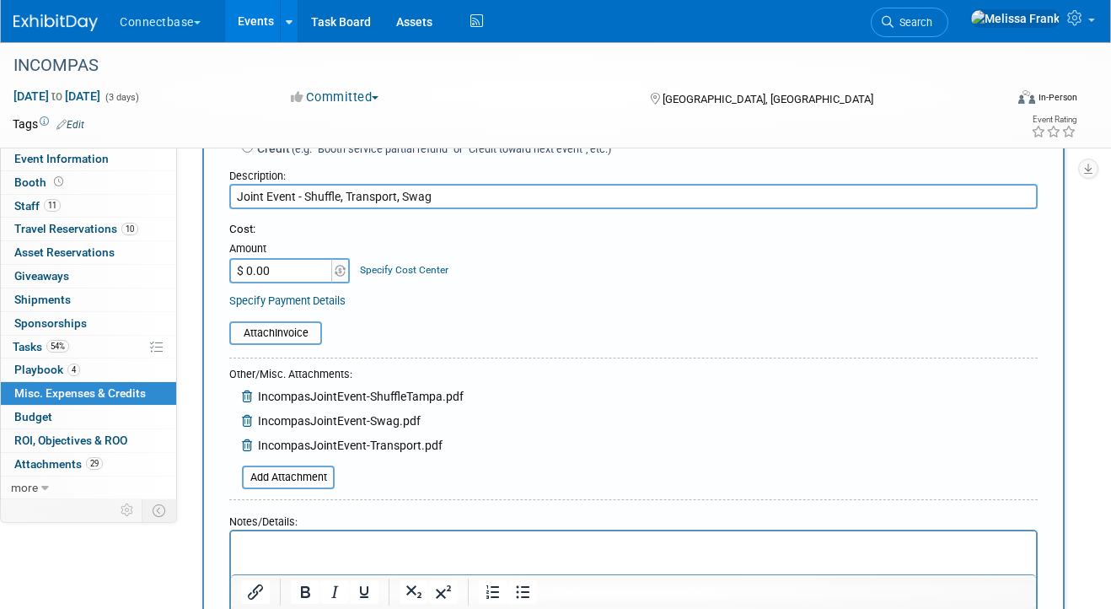
scroll to position [132, 0]
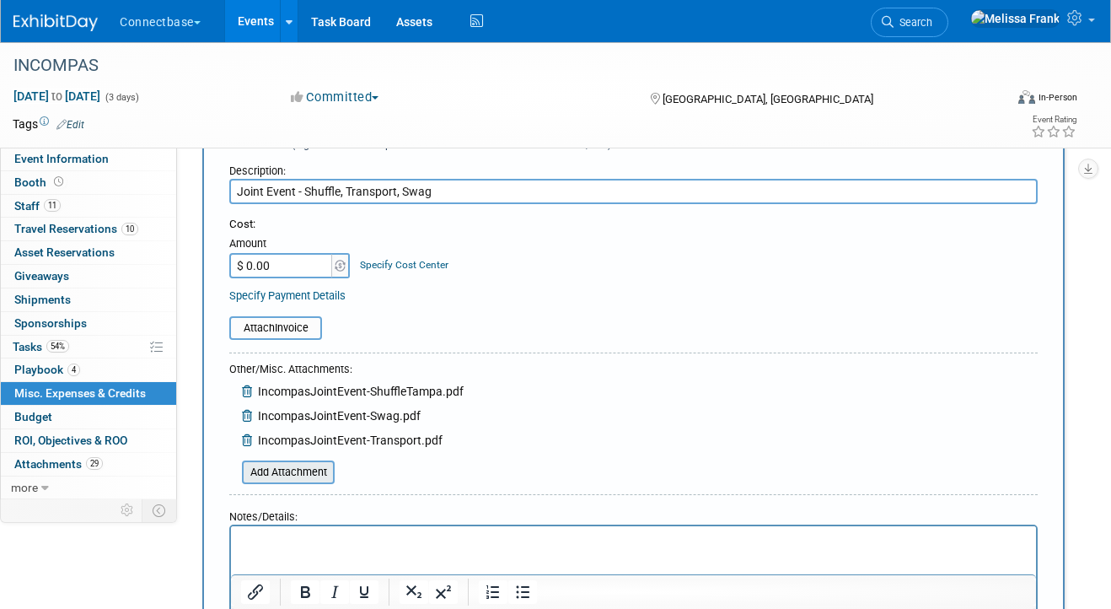
click at [308, 473] on input "file" at bounding box center [232, 472] width 201 height 20
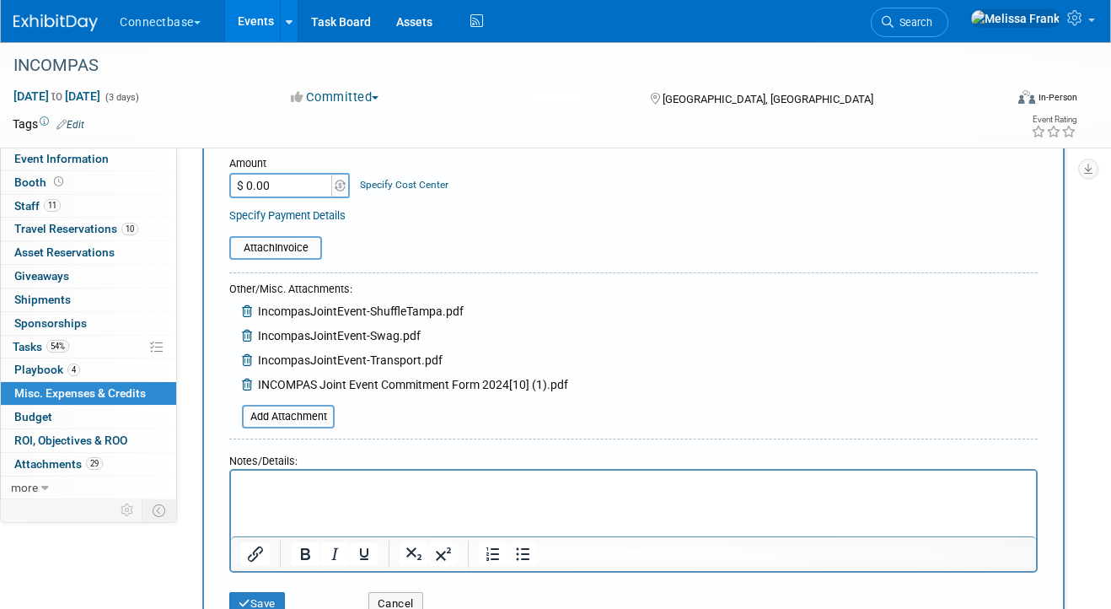
scroll to position [241, 0]
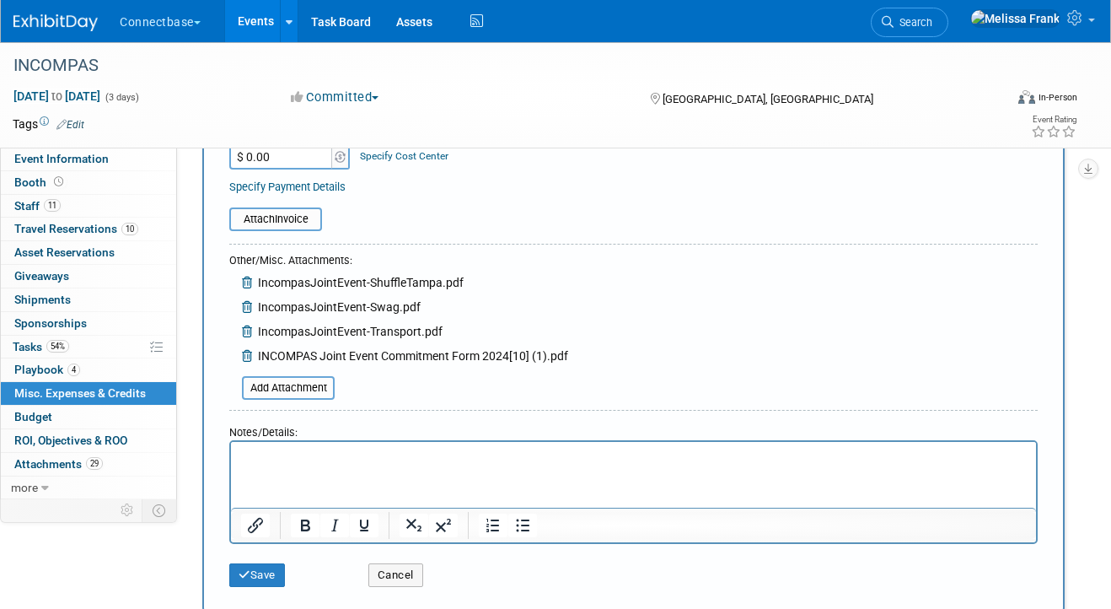
click at [246, 358] on icon at bounding box center [248, 356] width 13 height 12
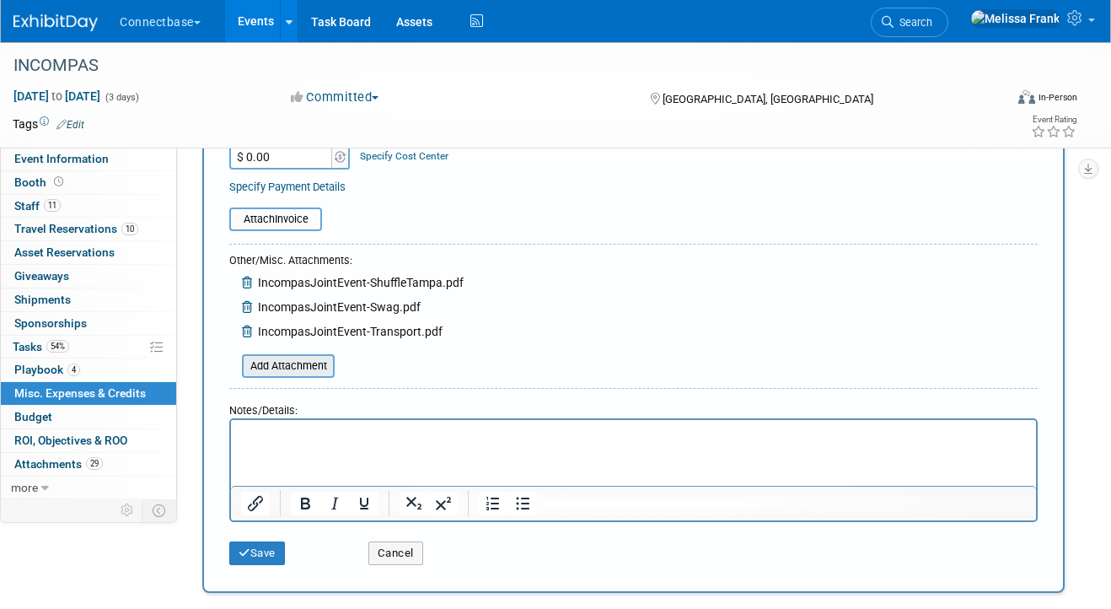
click at [276, 368] on input "file" at bounding box center [232, 366] width 201 height 20
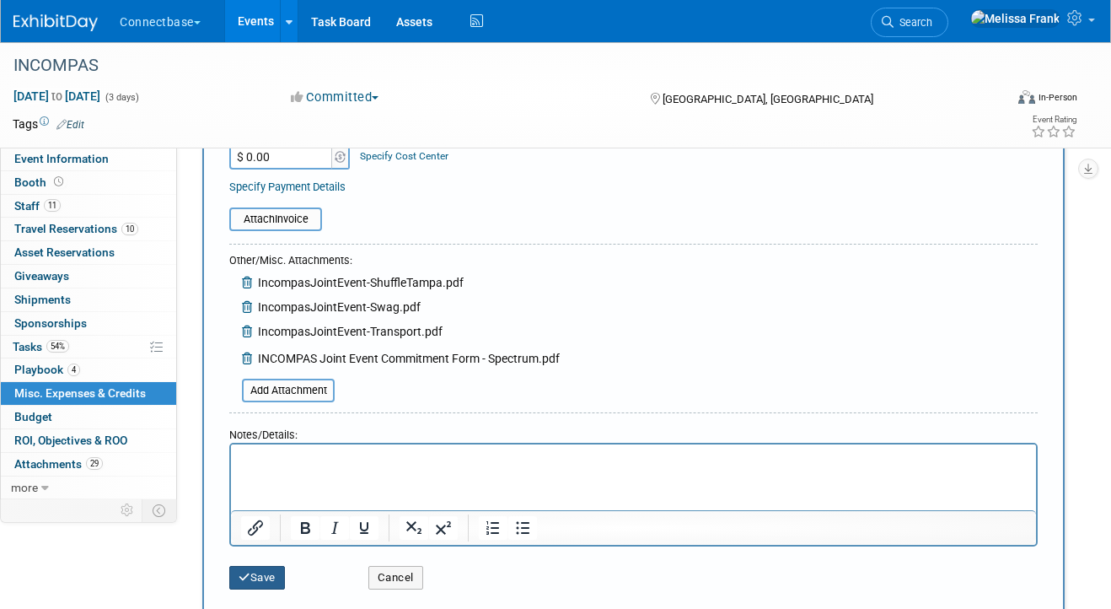
click at [256, 578] on button "Save" at bounding box center [257, 578] width 56 height 24
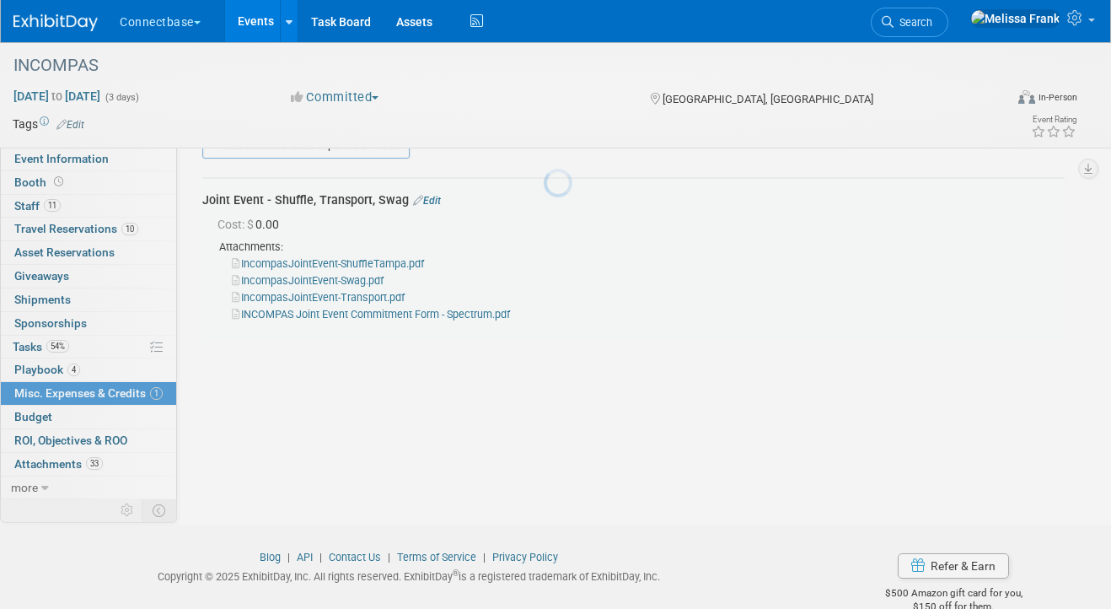
scroll to position [37, 0]
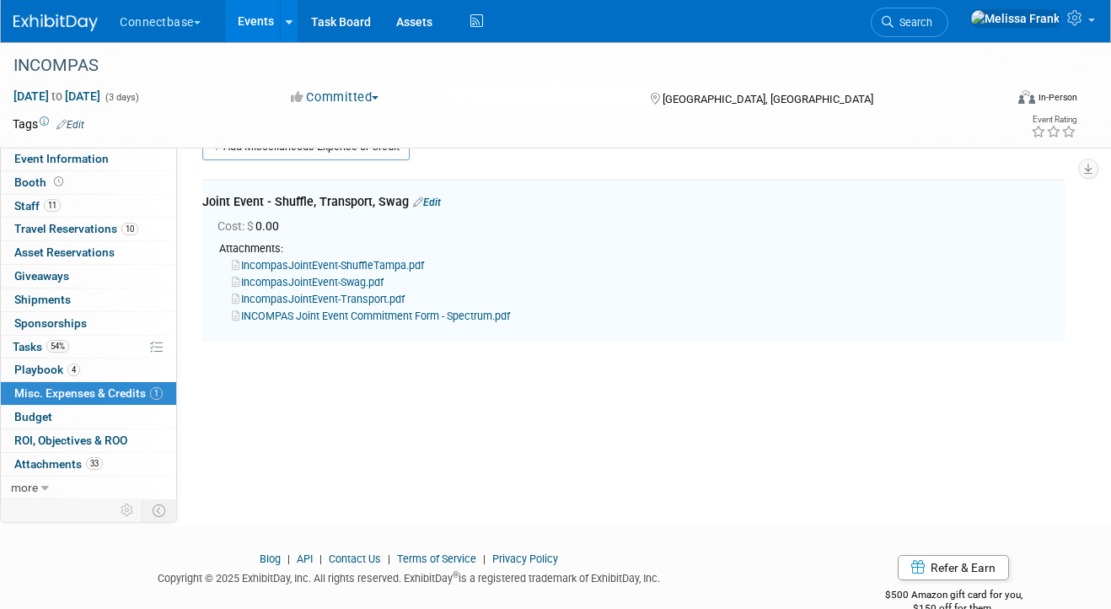
click at [337, 314] on link "INCOMPAS Joint Event Commitment Form - Spectrum.pdf" at bounding box center [371, 315] width 278 height 13
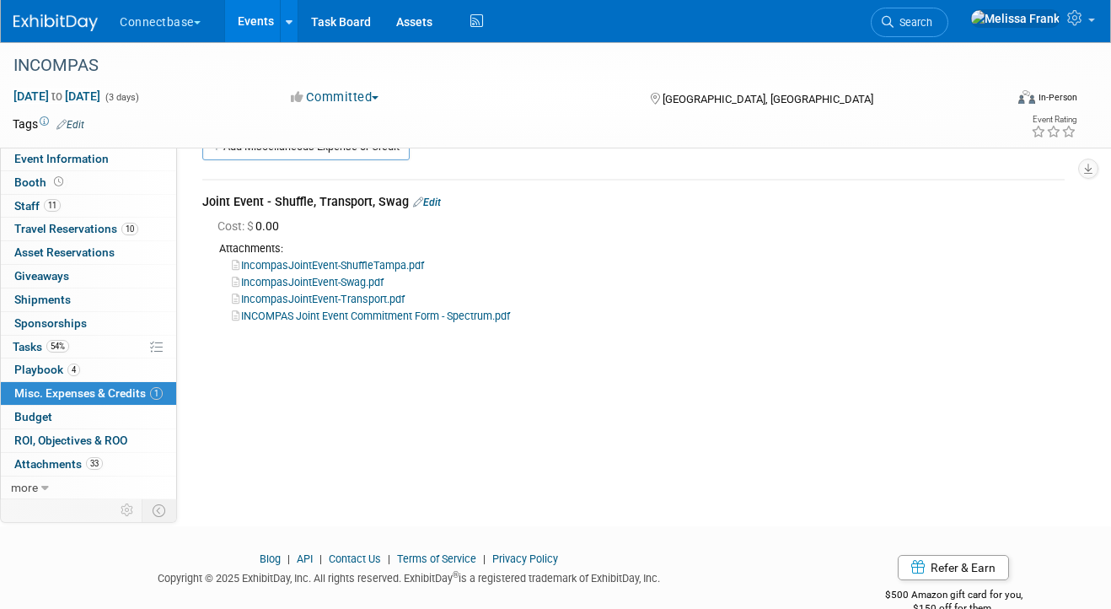
scroll to position [0, 0]
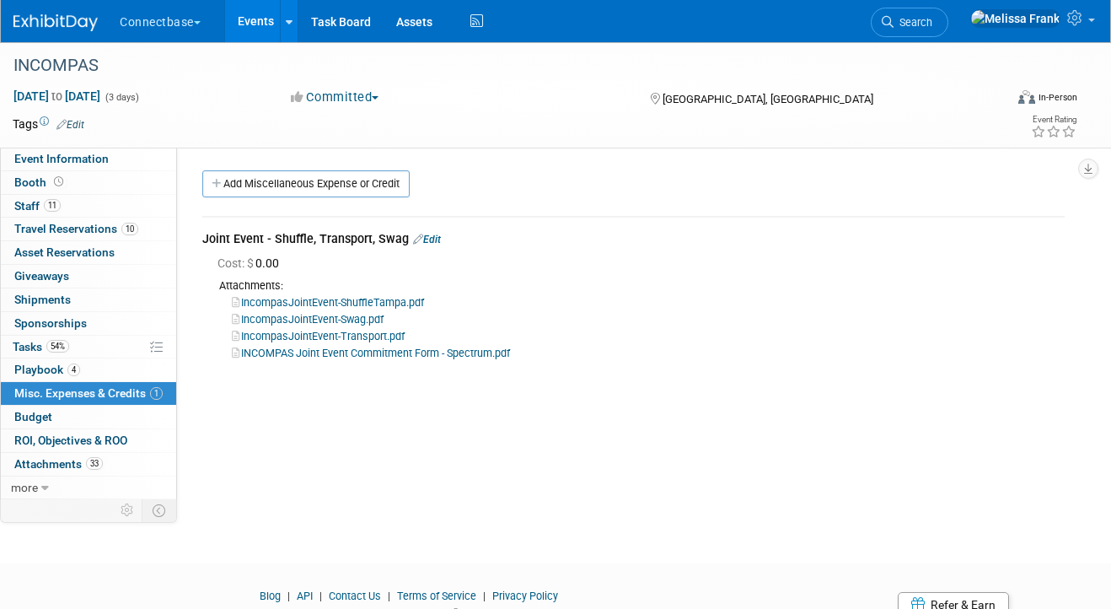
click at [431, 236] on link "Edit" at bounding box center [427, 240] width 28 height 12
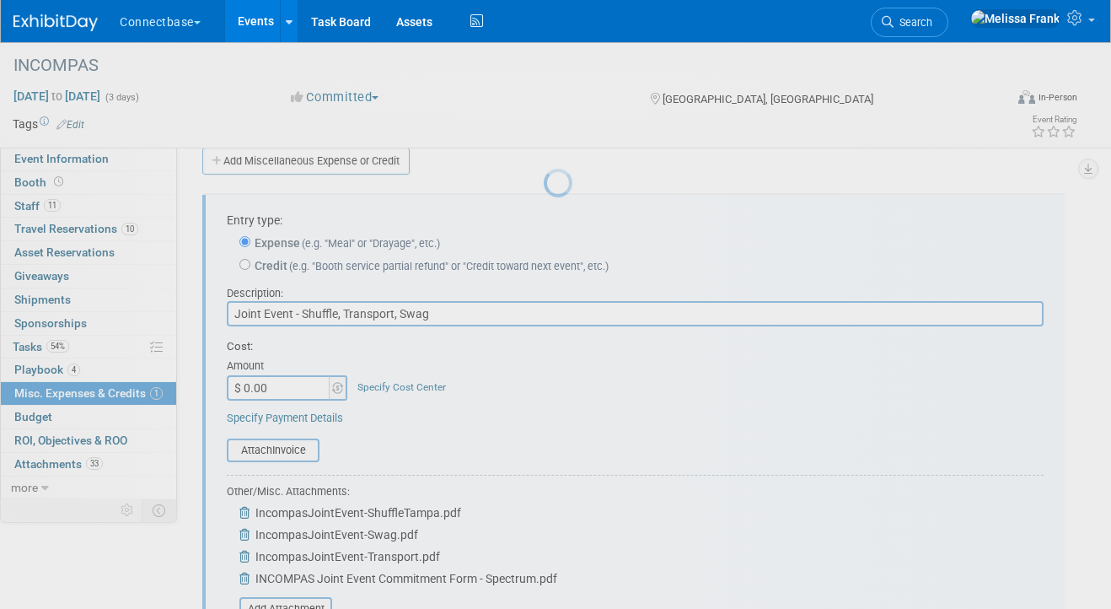
scroll to position [25, 0]
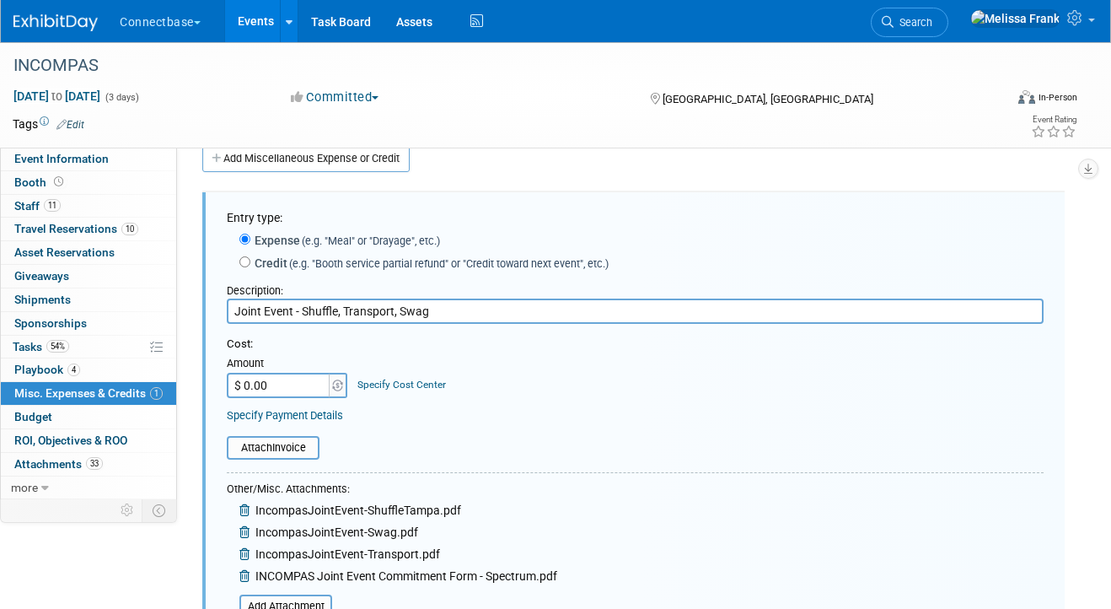
click at [272, 386] on input "$ 0.00" at bounding box center [279, 385] width 105 height 25
type input "$ 4,766.80"
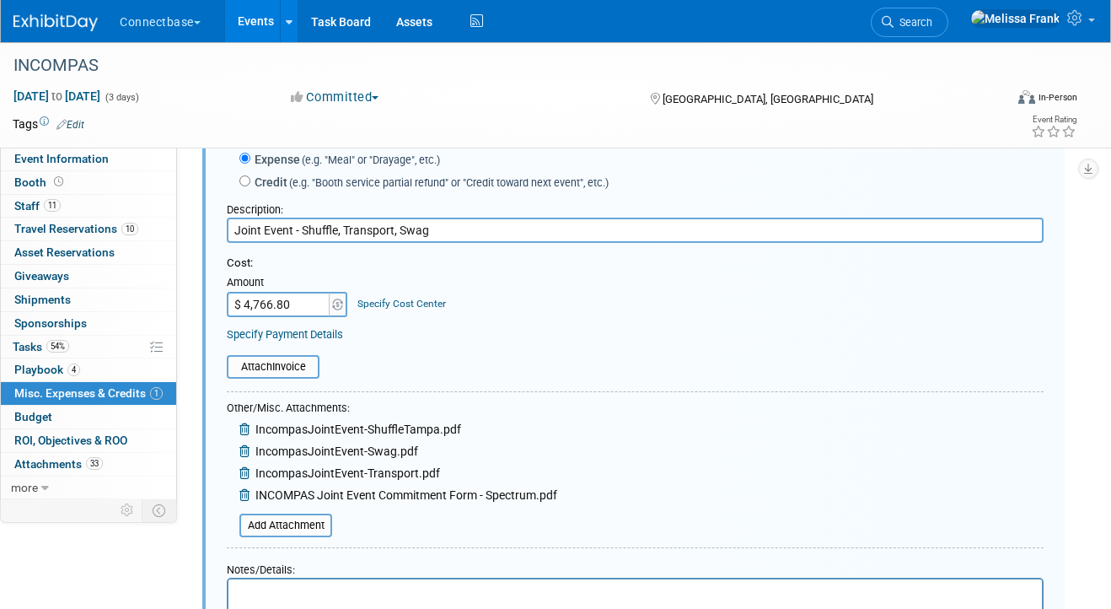
scroll to position [255, 0]
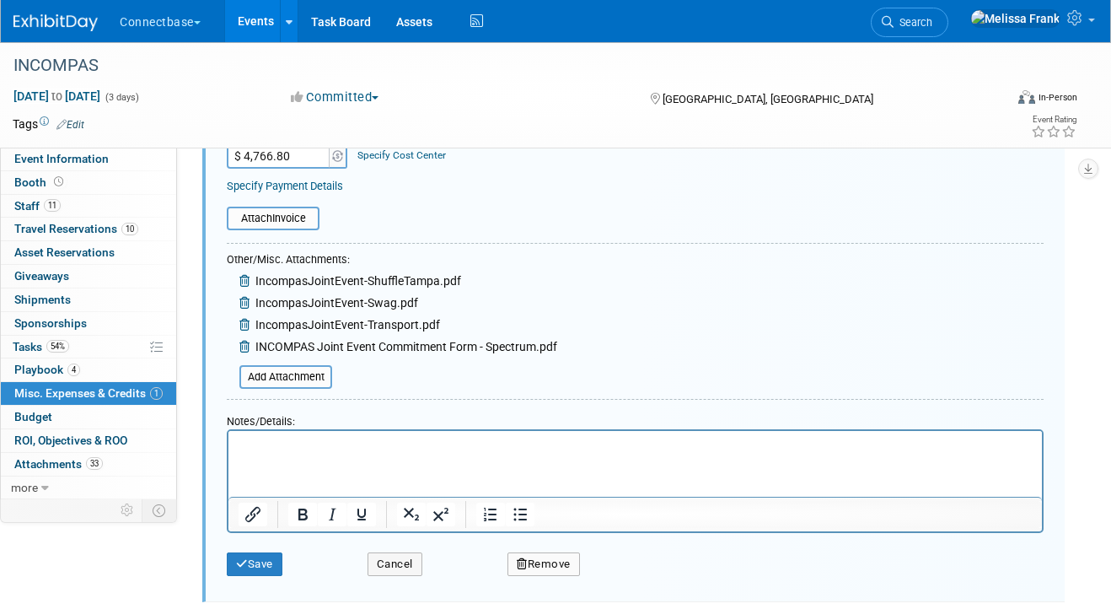
click at [312, 455] on html at bounding box center [636, 443] width 814 height 24
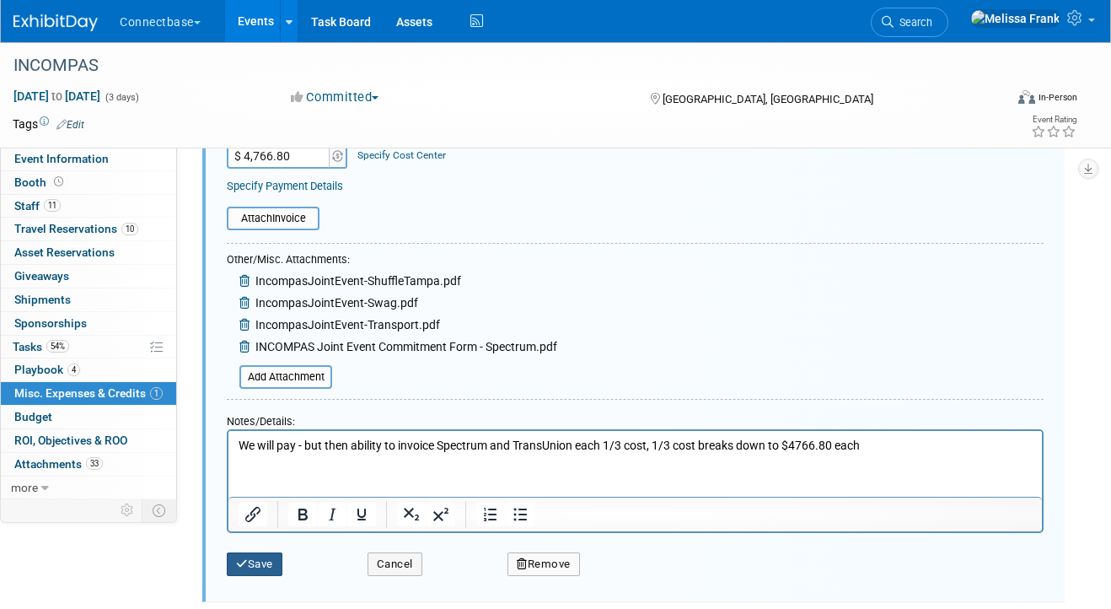
click at [266, 558] on button "Save" at bounding box center [255, 564] width 56 height 24
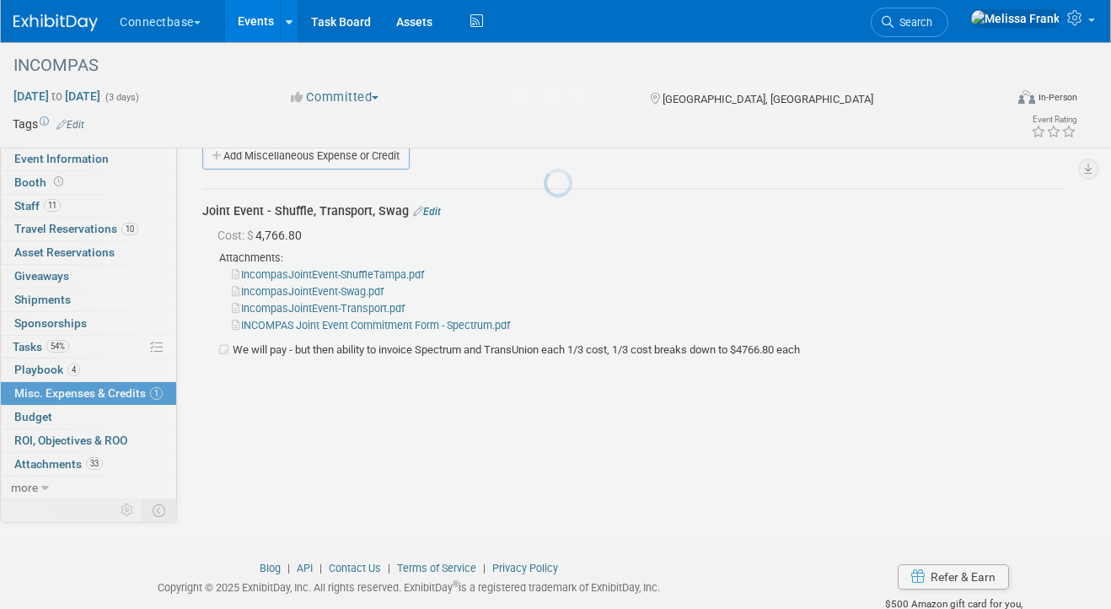
scroll to position [25, 0]
